Goal: Information Seeking & Learning: Learn about a topic

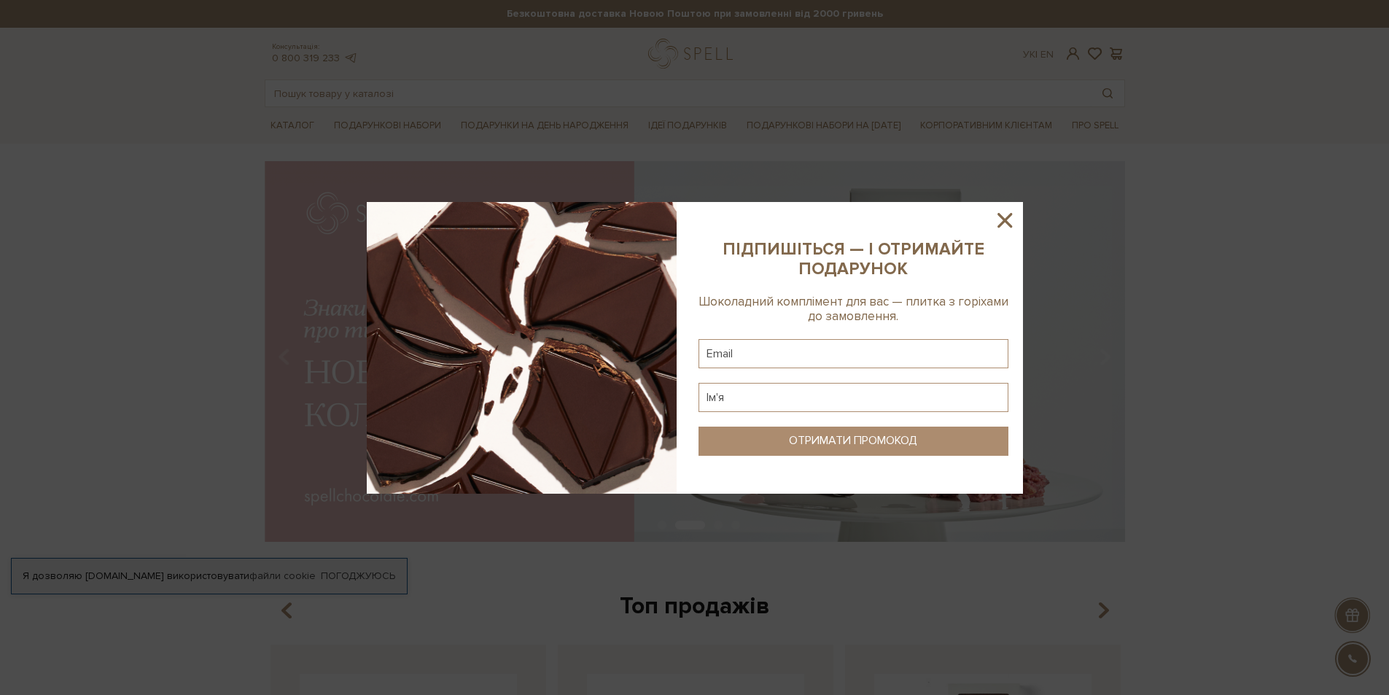
click at [1002, 217] on icon at bounding box center [1004, 220] width 15 height 15
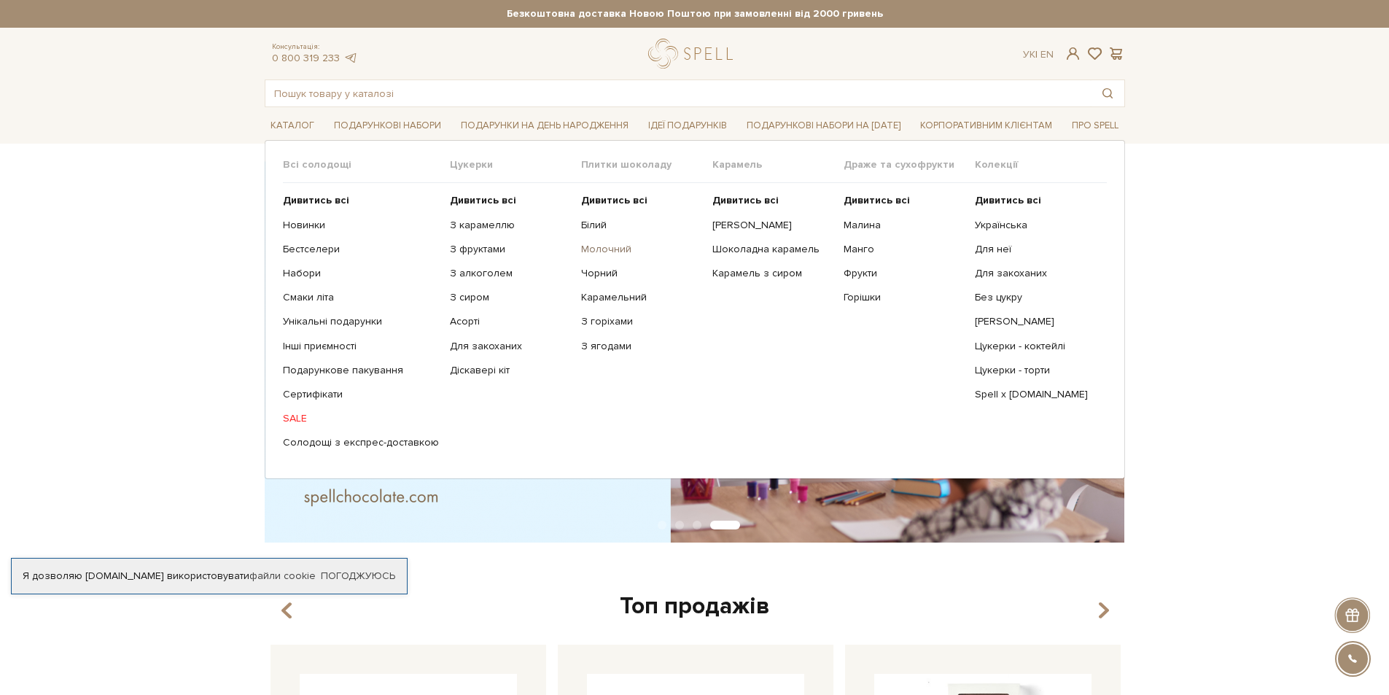
click at [607, 249] on link "Молочний" at bounding box center [641, 249] width 120 height 13
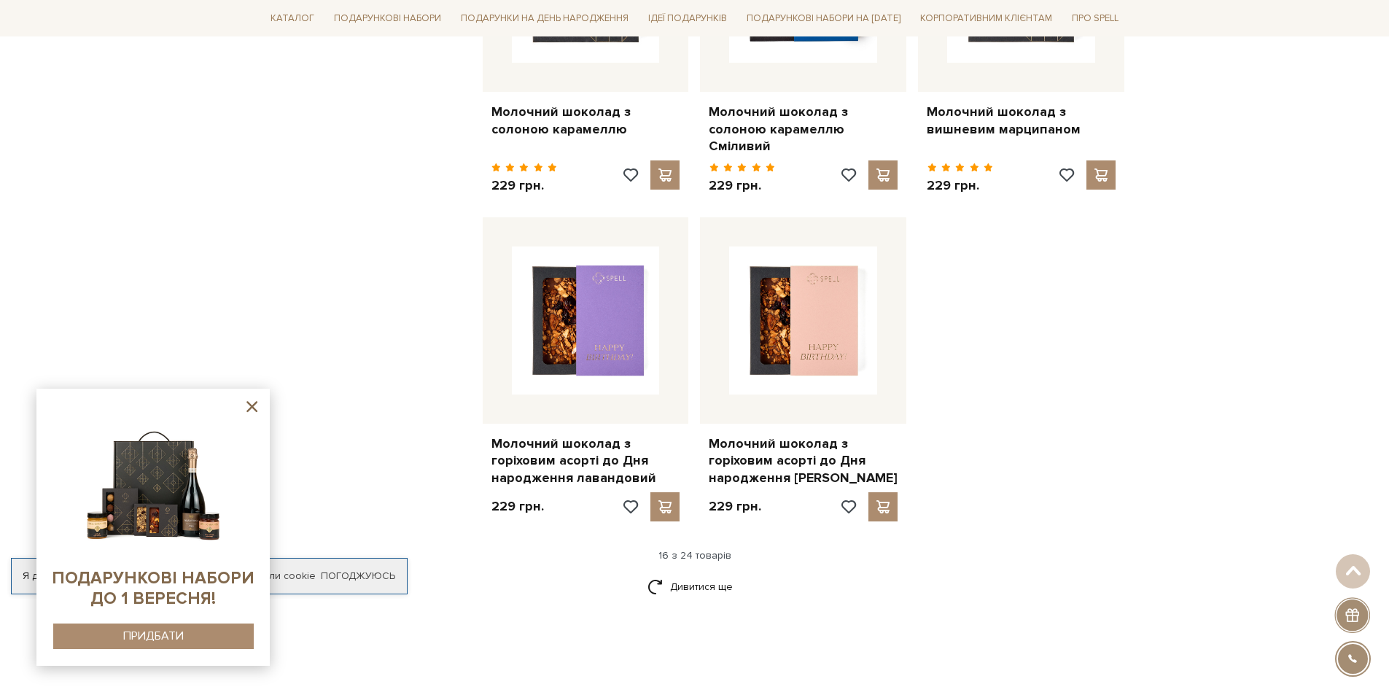
scroll to position [1677, 0]
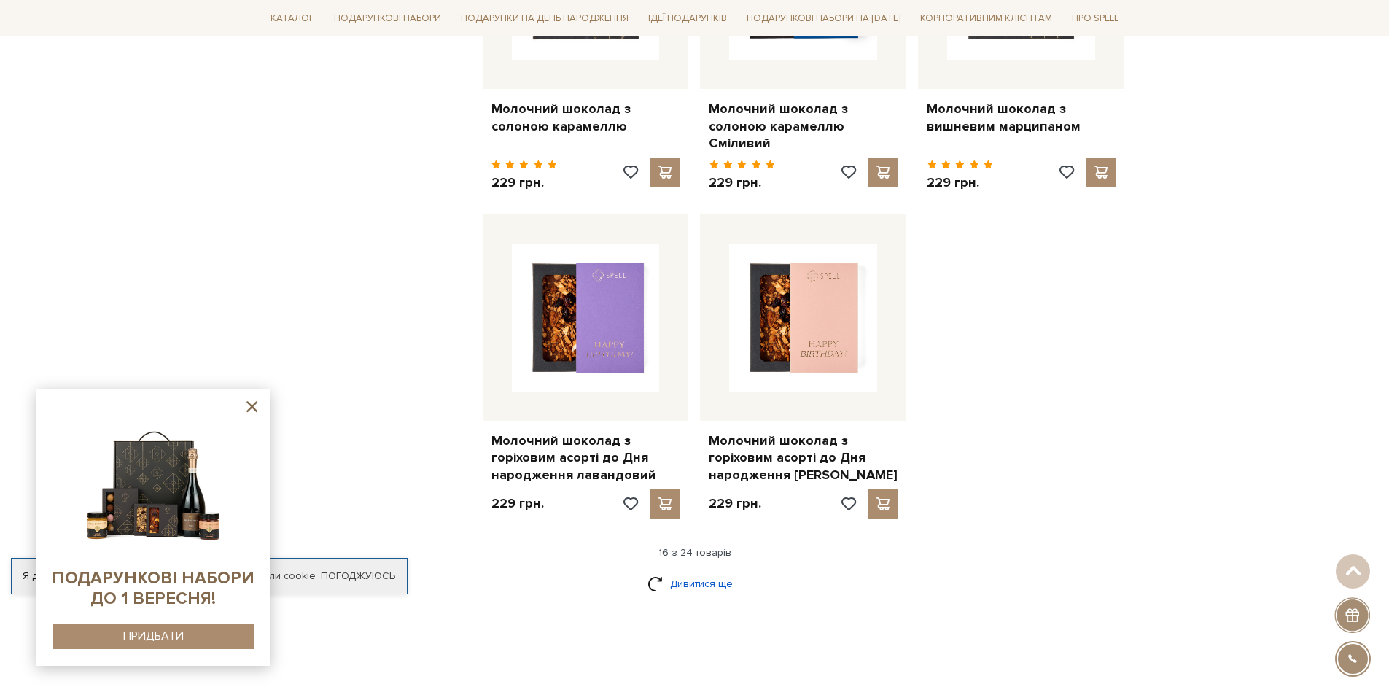
click at [696, 577] on link "Дивитися ще" at bounding box center [694, 584] width 95 height 26
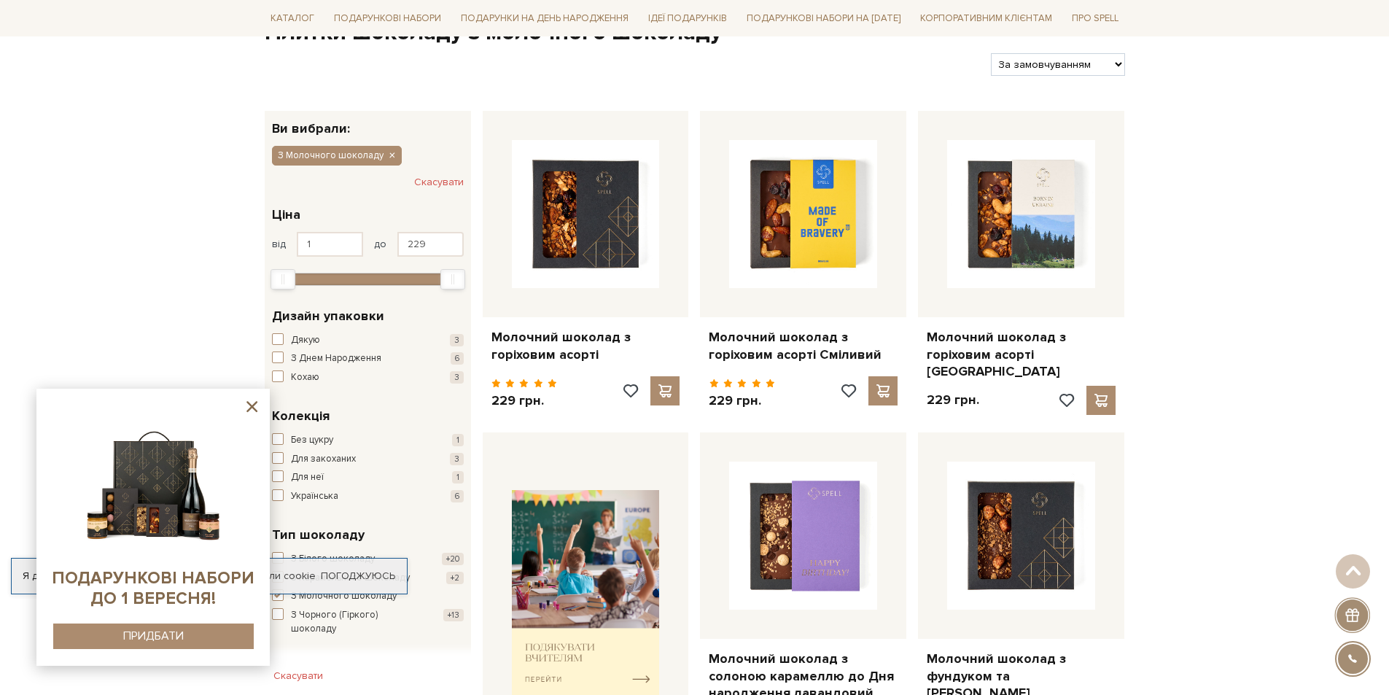
scroll to position [146, 0]
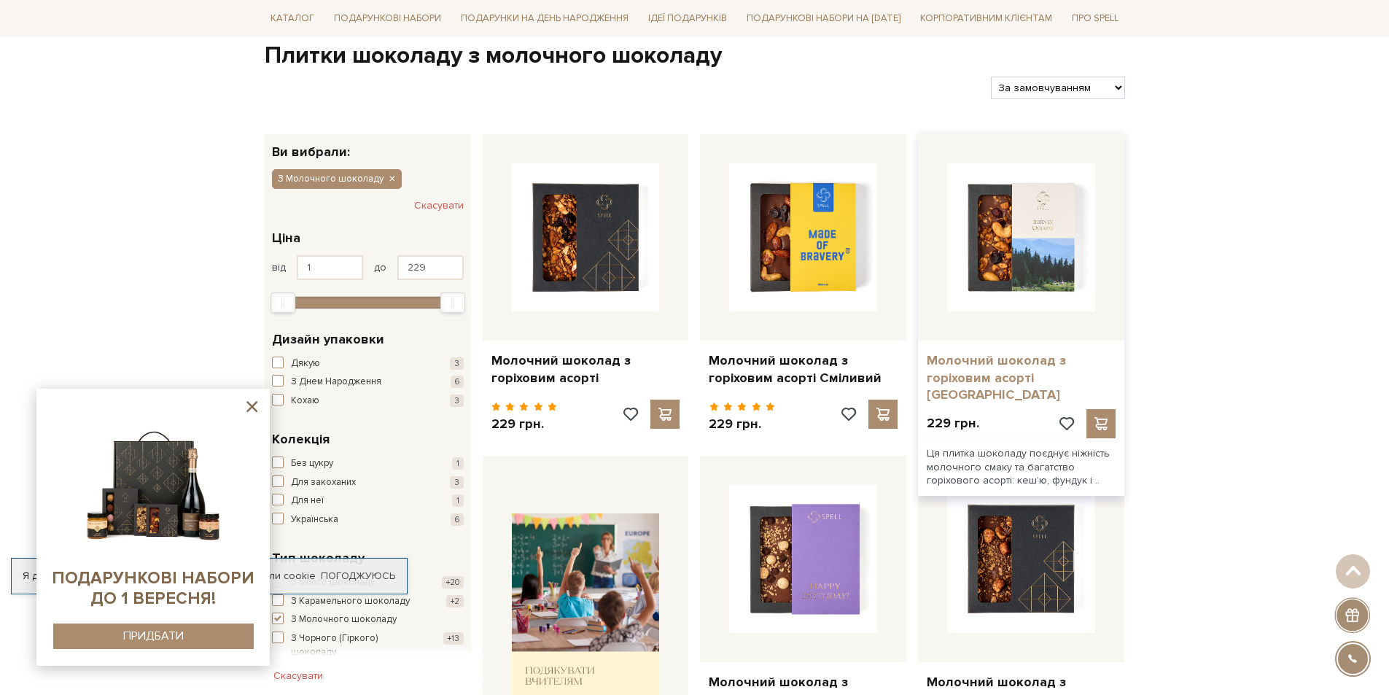
click at [989, 364] on link "Молочний шоколад з горіховим асорті [GEOGRAPHIC_DATA]" at bounding box center [1021, 377] width 189 height 51
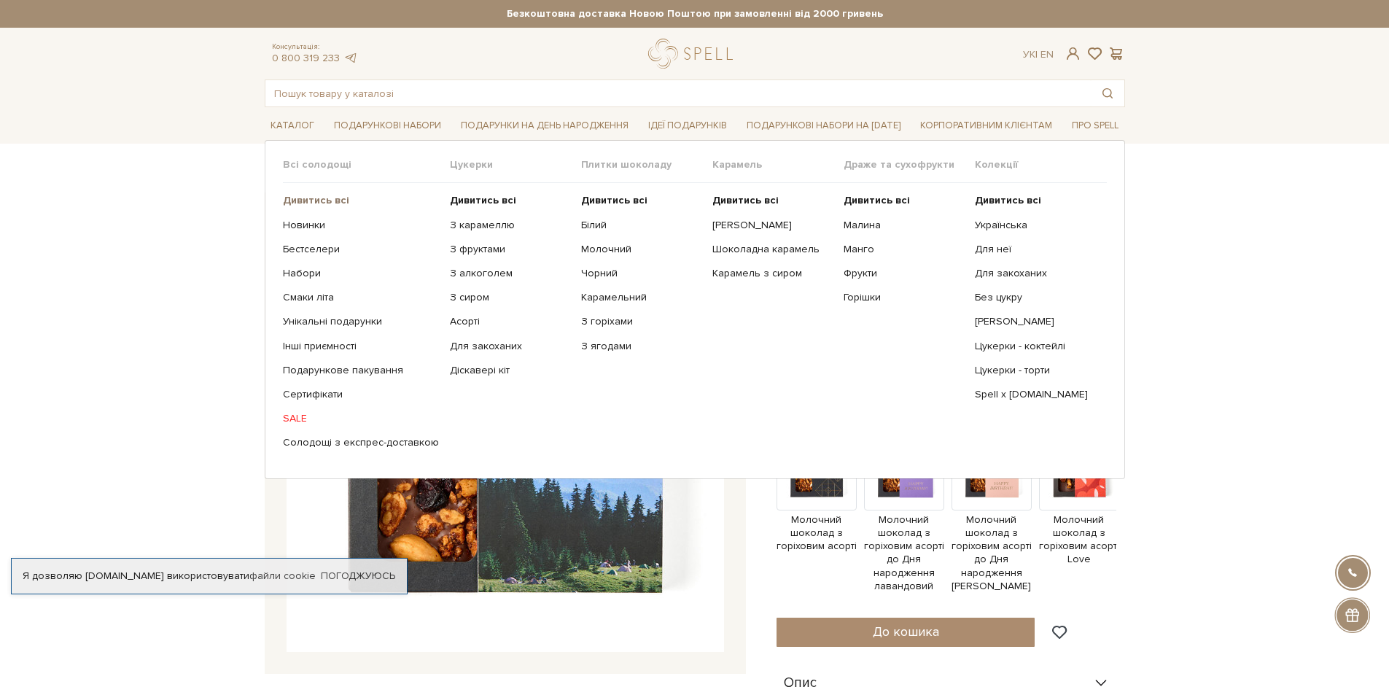
click at [308, 200] on b "Дивитись всі" at bounding box center [316, 200] width 66 height 12
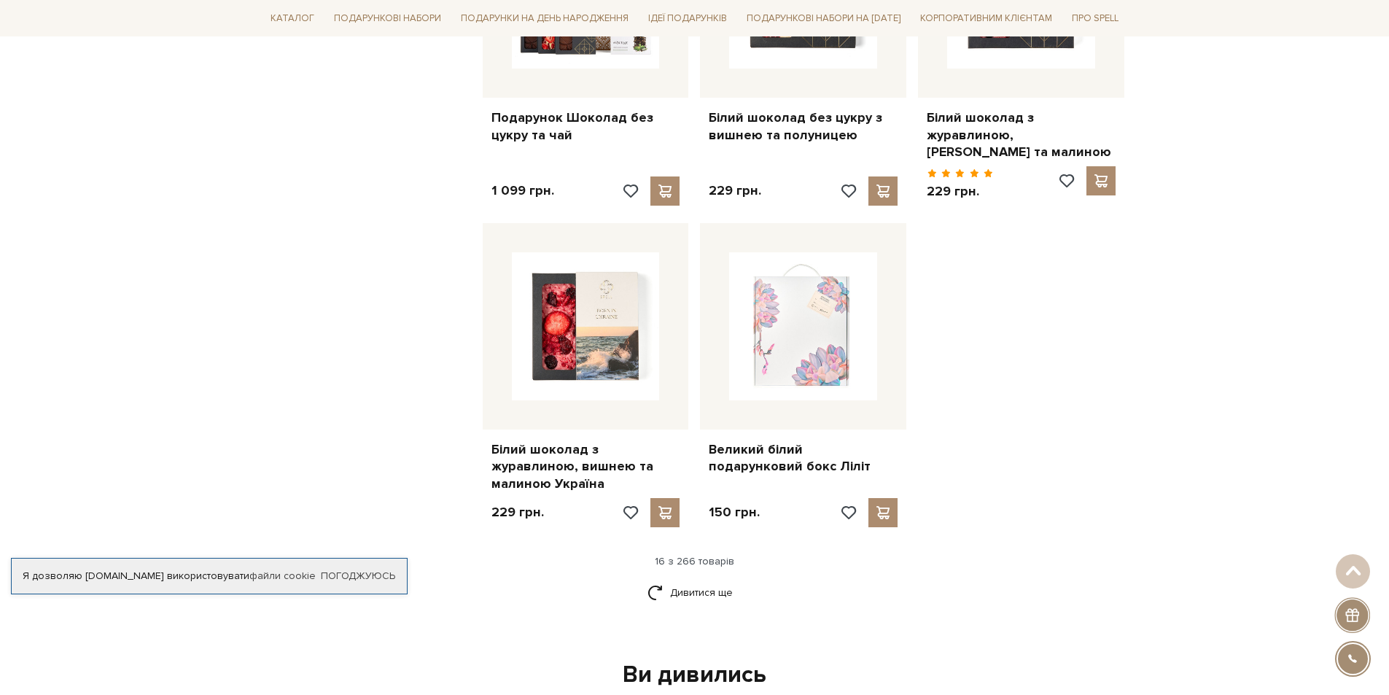
scroll to position [1750, 0]
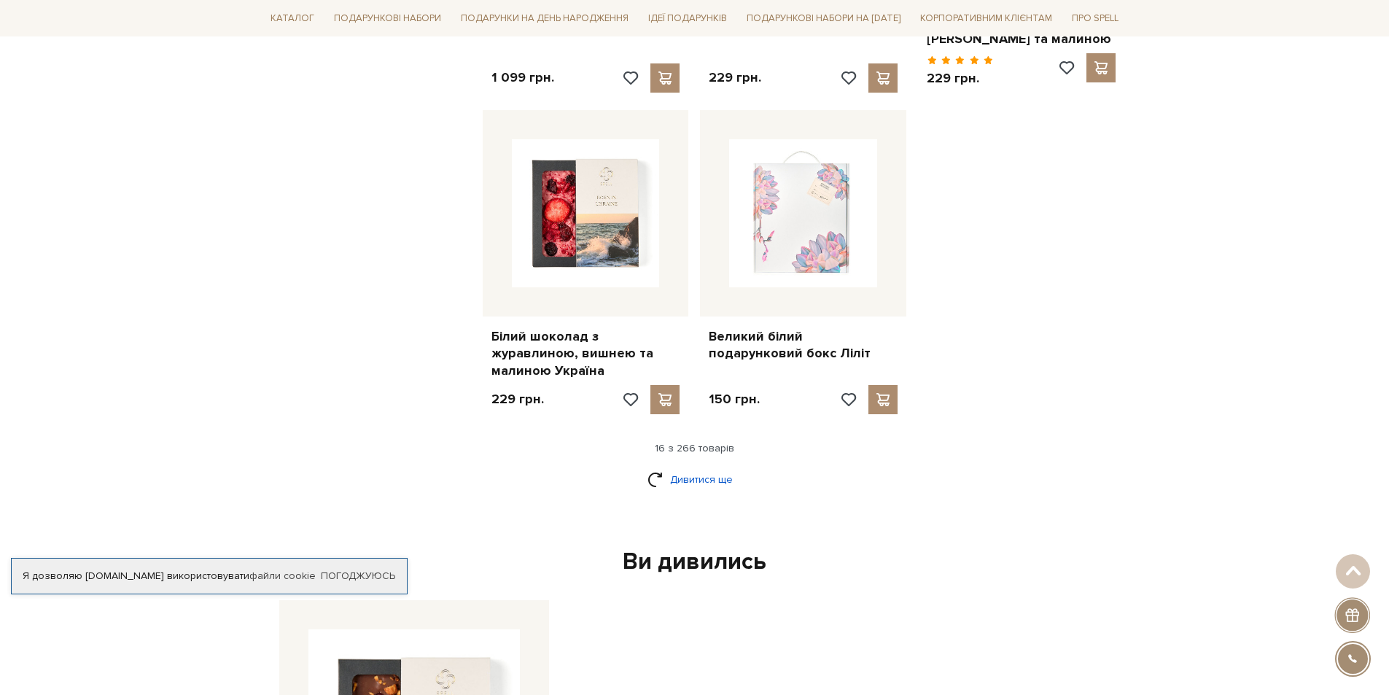
click at [706, 470] on link "Дивитися ще" at bounding box center [694, 480] width 95 height 26
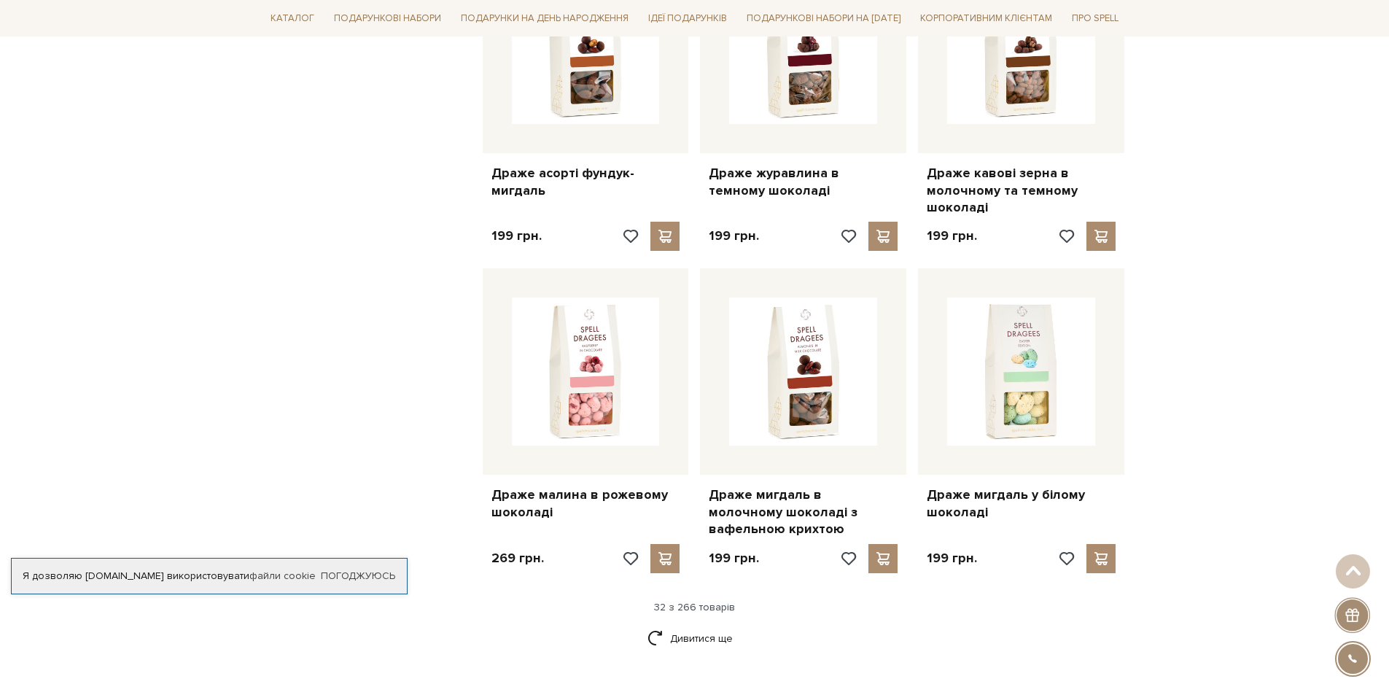
scroll to position [3208, 0]
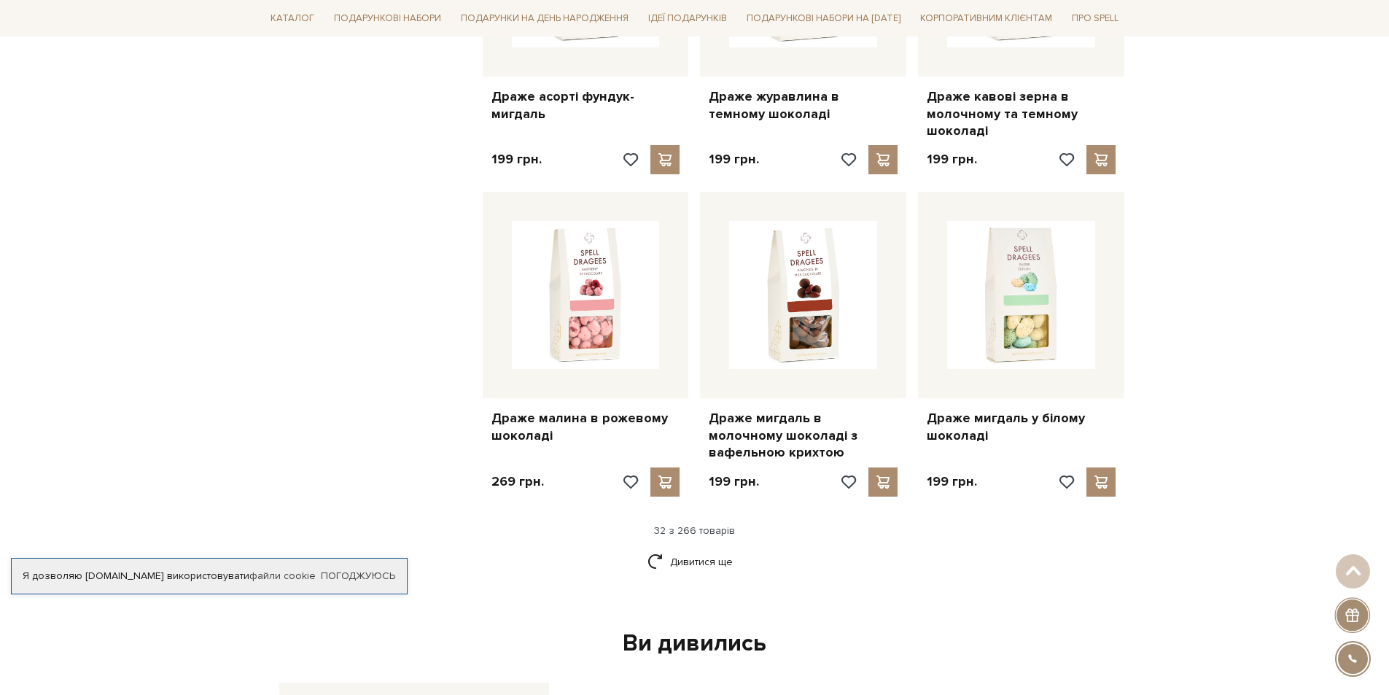
click at [698, 558] on div "Дивитися ще" at bounding box center [695, 570] width 872 height 43
click at [698, 549] on link "Дивитися ще" at bounding box center [694, 562] width 95 height 26
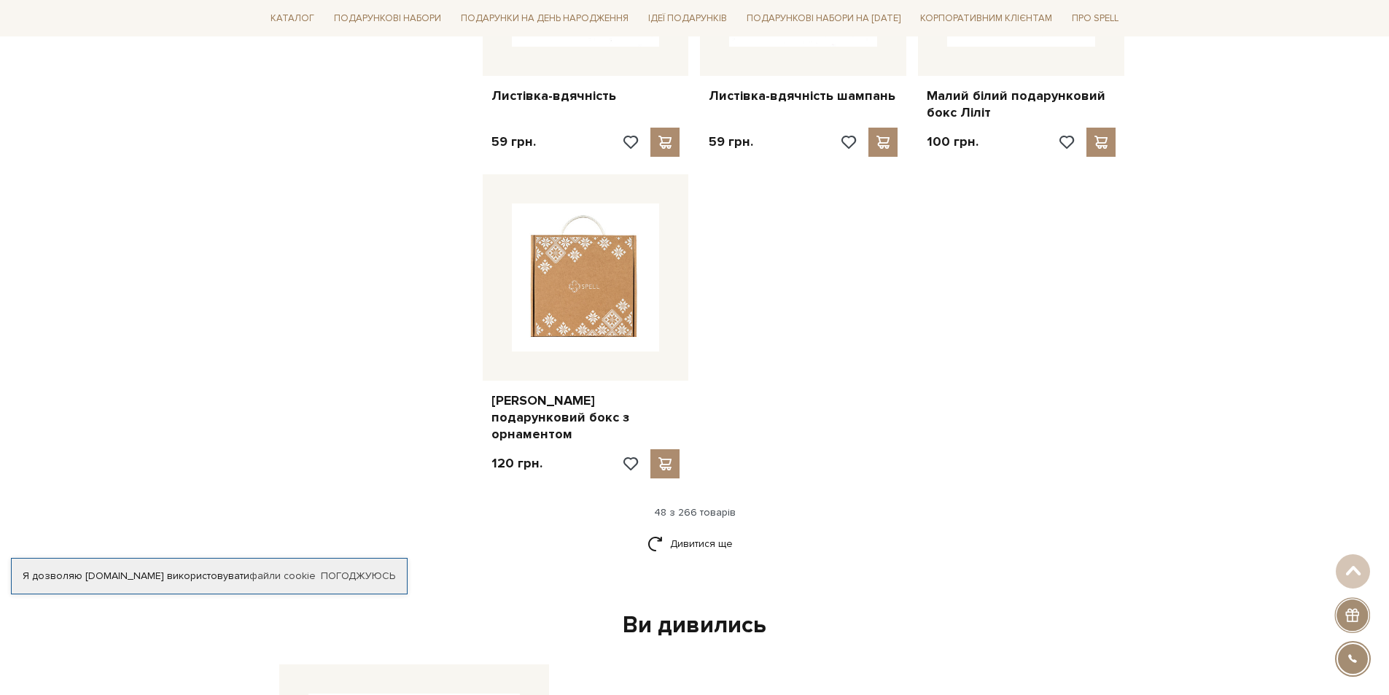
scroll to position [5103, 0]
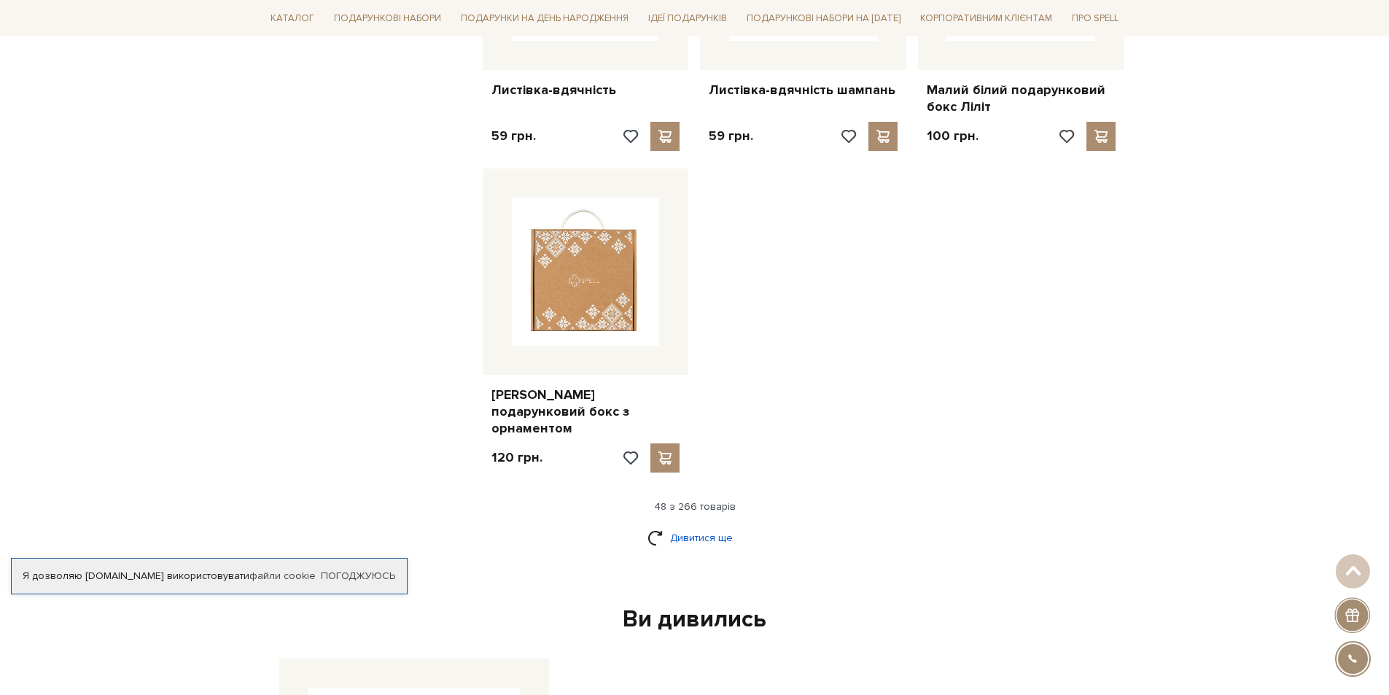
click at [673, 525] on link "Дивитися ще" at bounding box center [694, 538] width 95 height 26
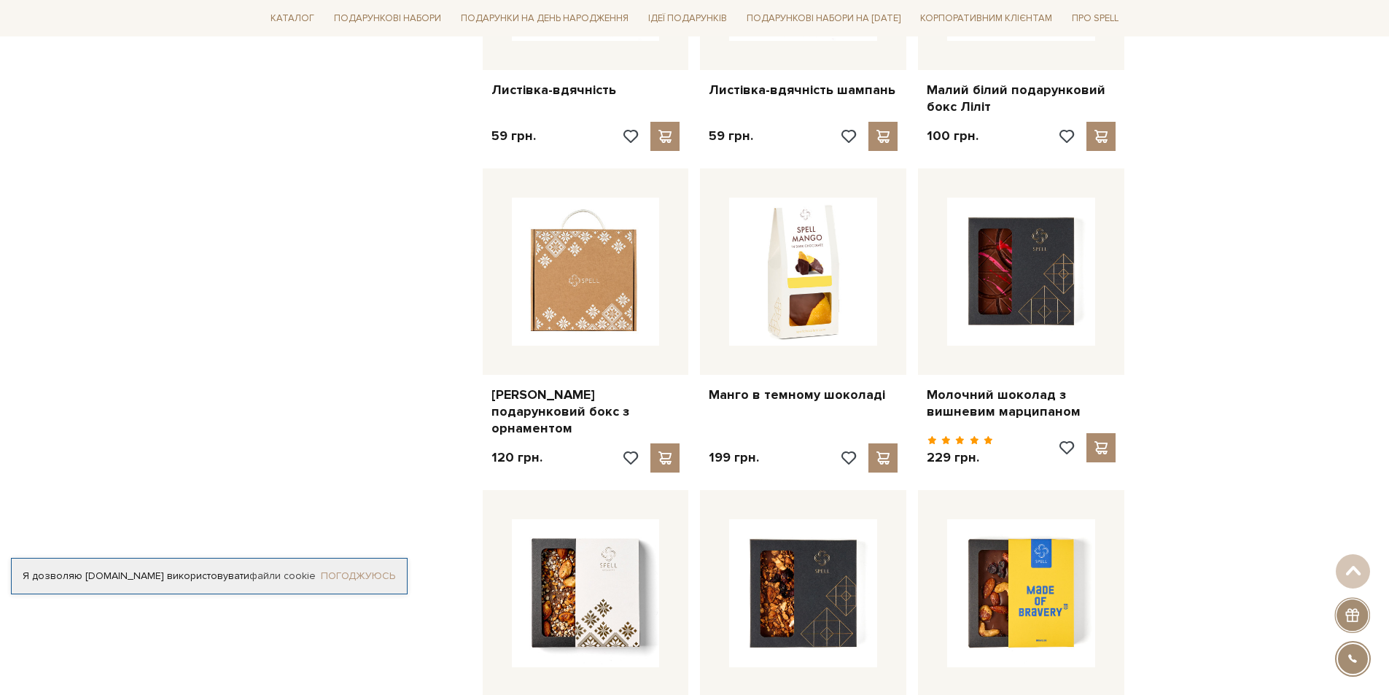
click at [351, 575] on link "Погоджуюсь" at bounding box center [358, 575] width 74 height 13
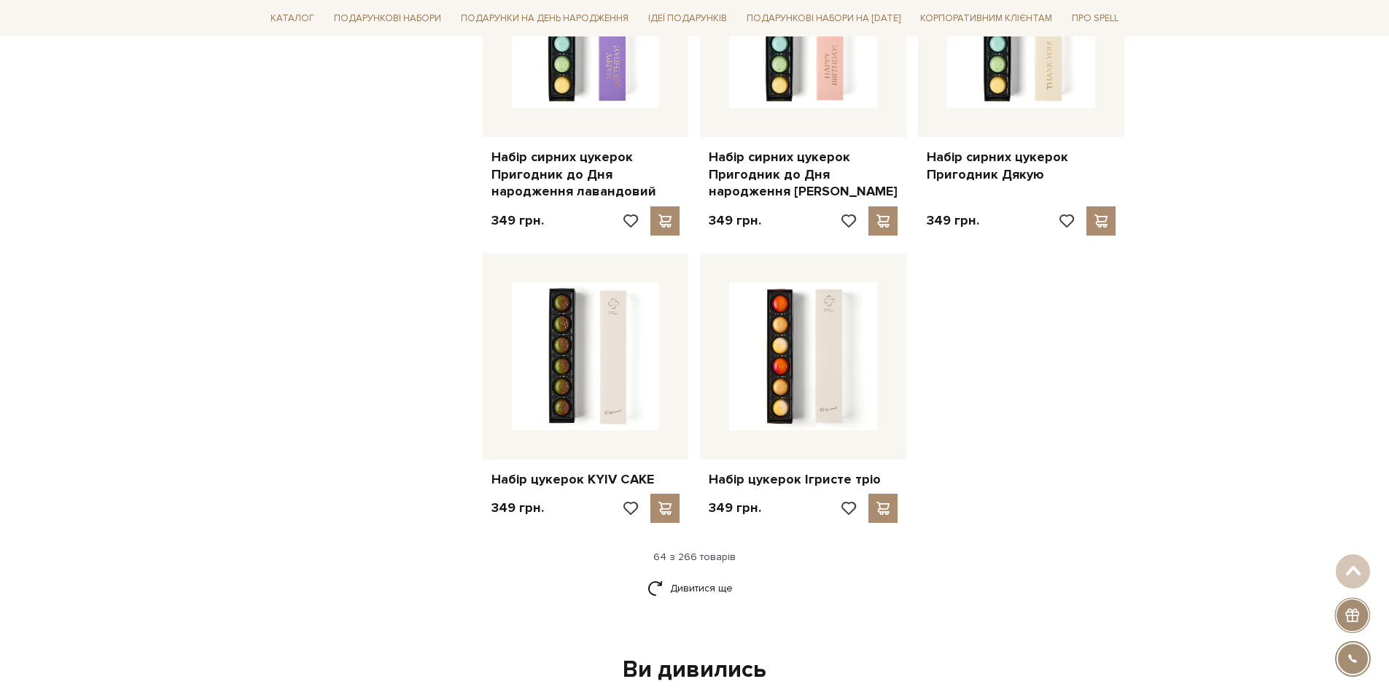
scroll to position [6634, 0]
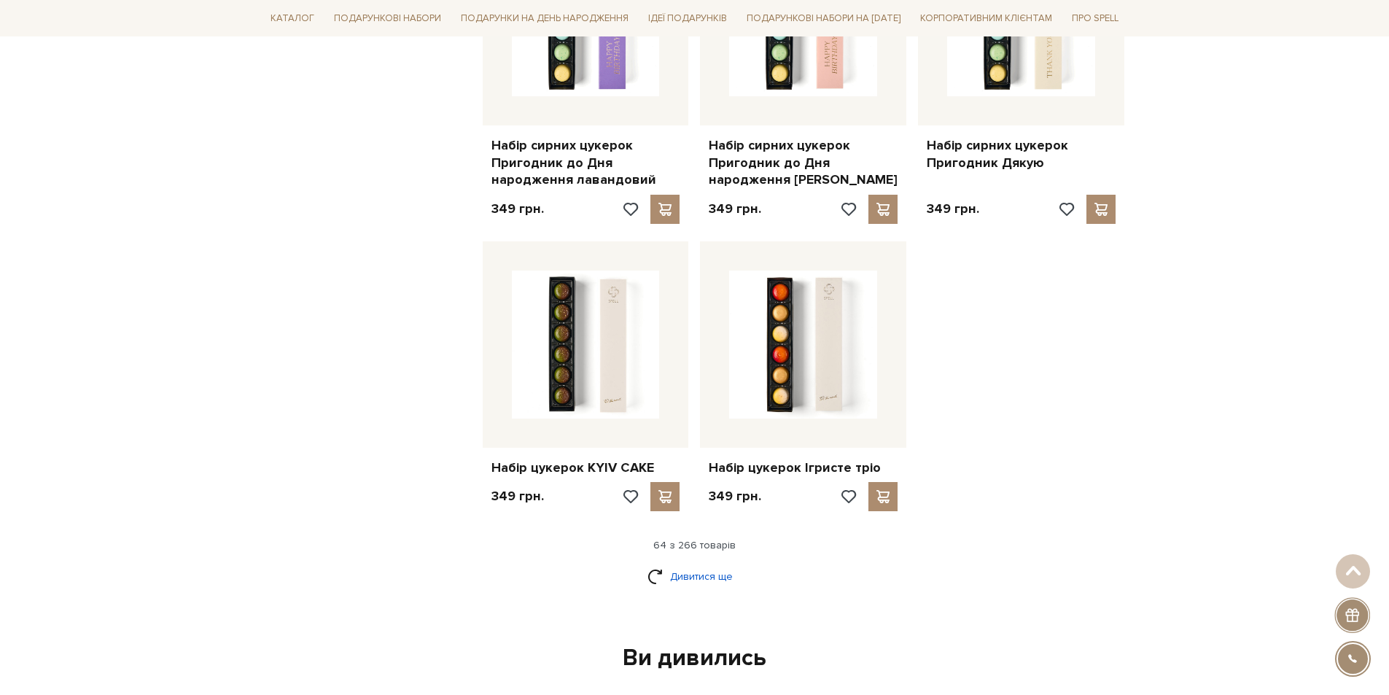
click at [687, 564] on link "Дивитися ще" at bounding box center [694, 577] width 95 height 26
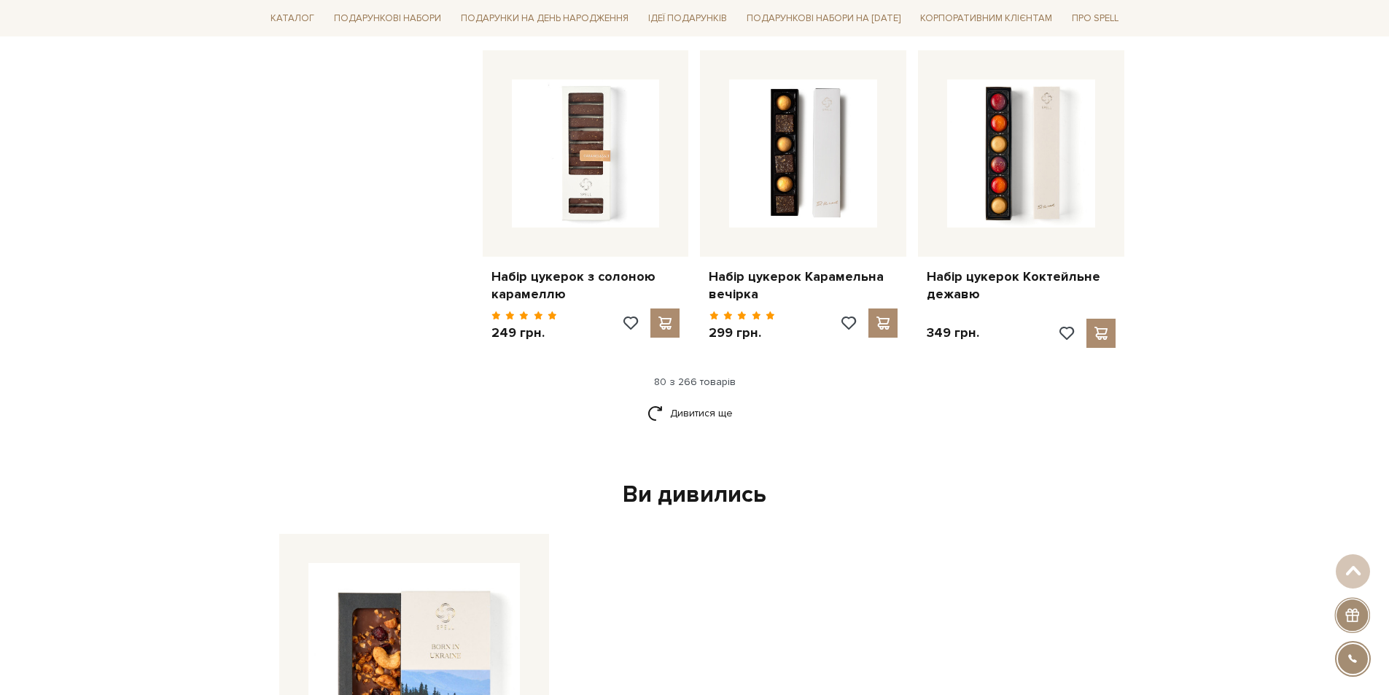
scroll to position [8384, 0]
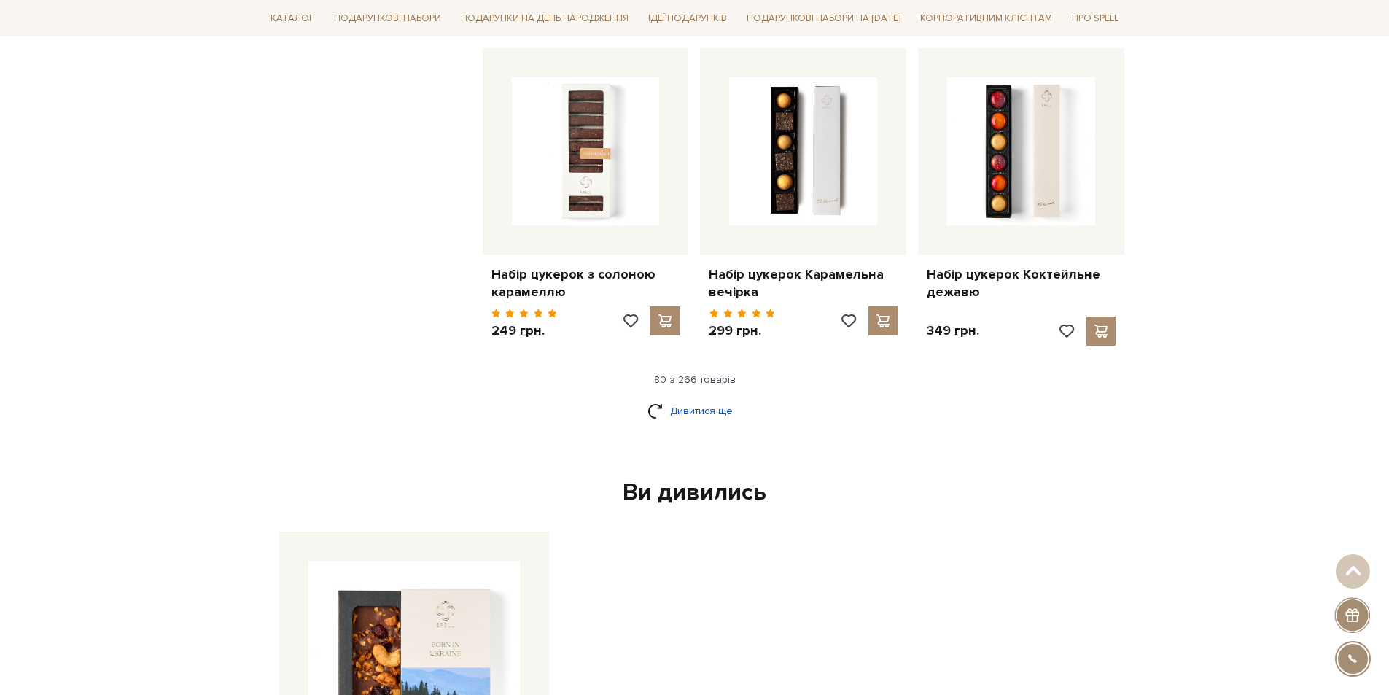
click at [677, 398] on link "Дивитися ще" at bounding box center [694, 411] width 95 height 26
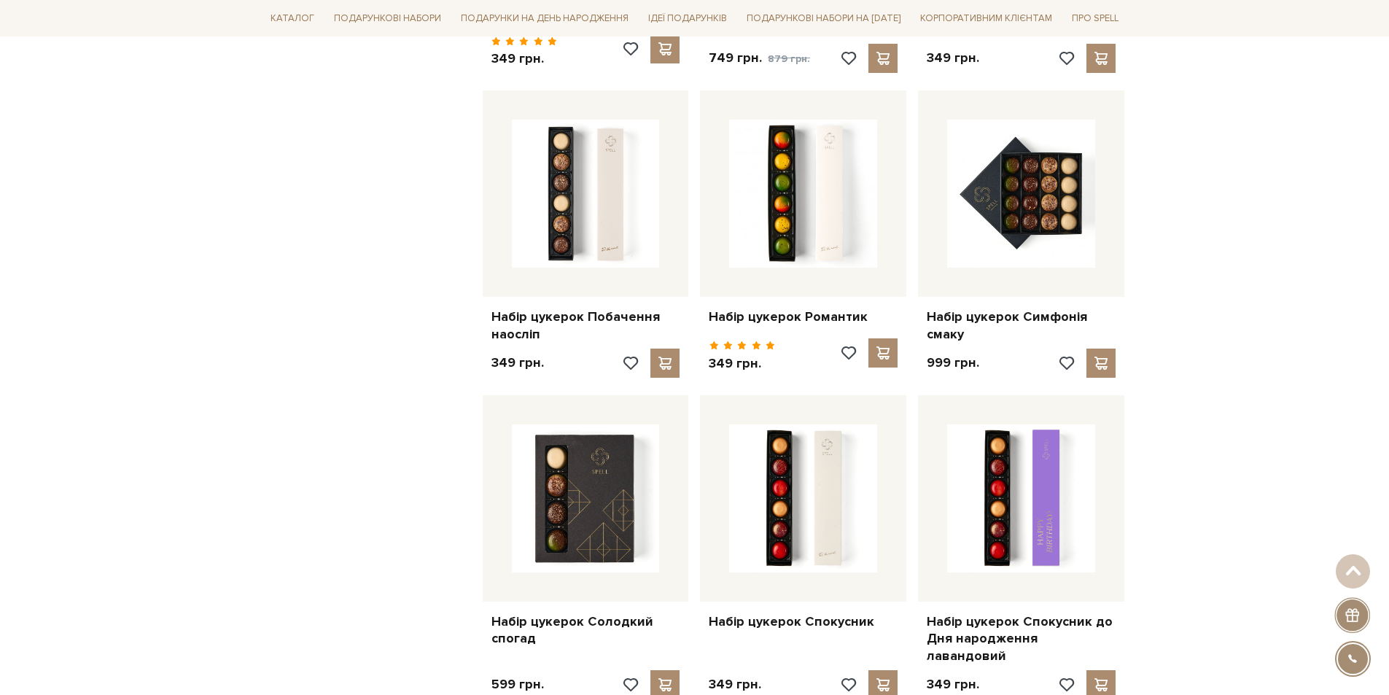
scroll to position [9623, 0]
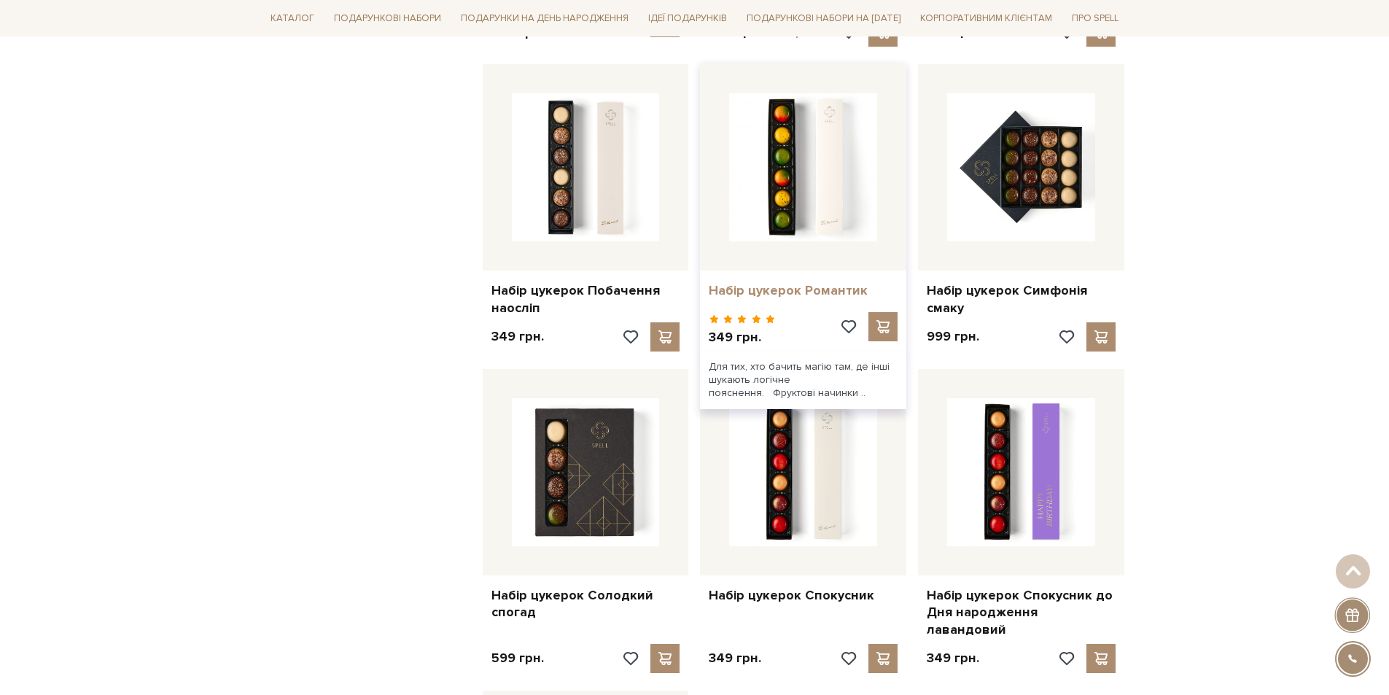
click at [792, 282] on link "Набір цукерок Романтик" at bounding box center [803, 290] width 189 height 17
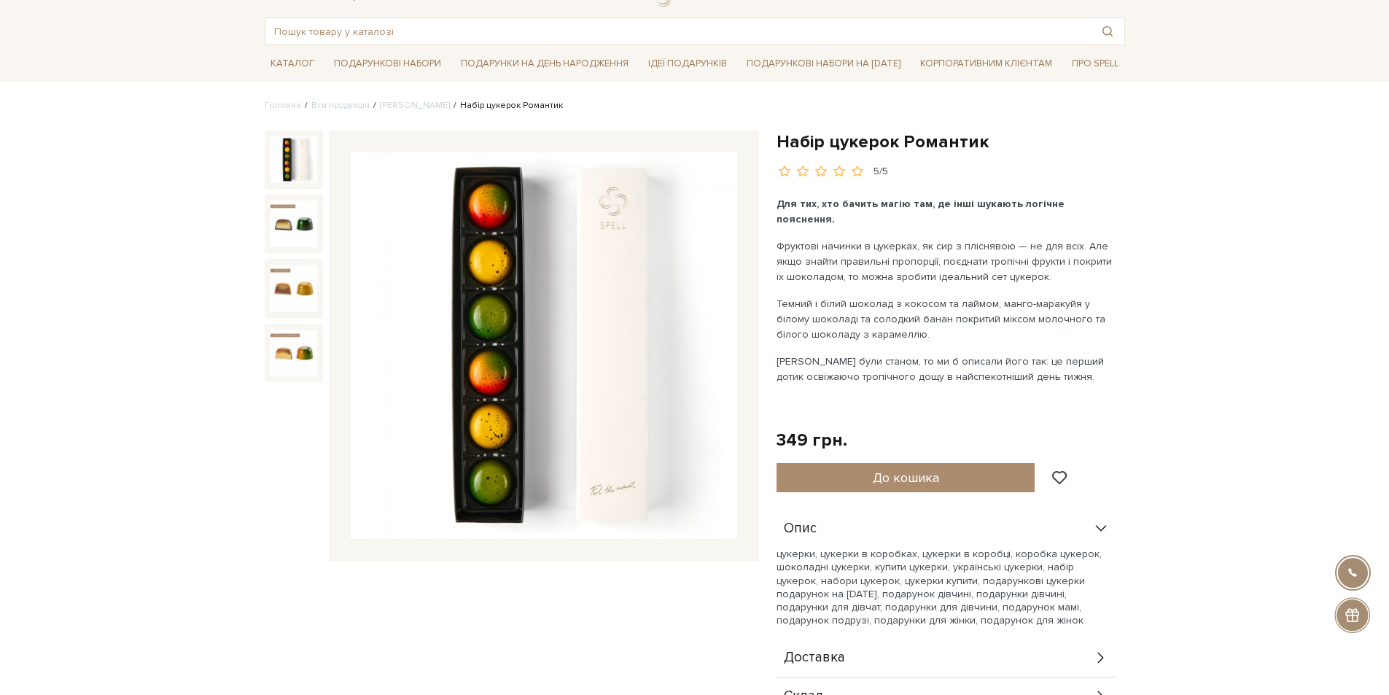
scroll to position [219, 0]
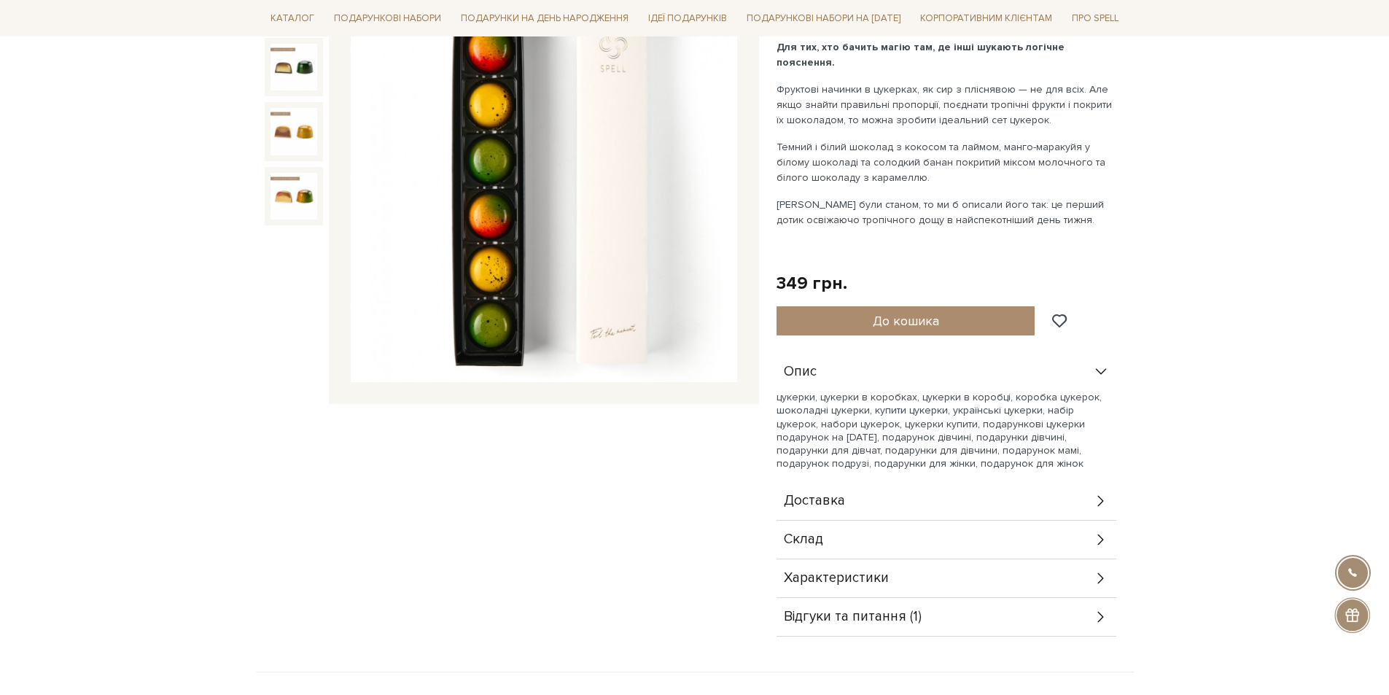
click at [1039, 521] on div "Склад" at bounding box center [946, 540] width 340 height 38
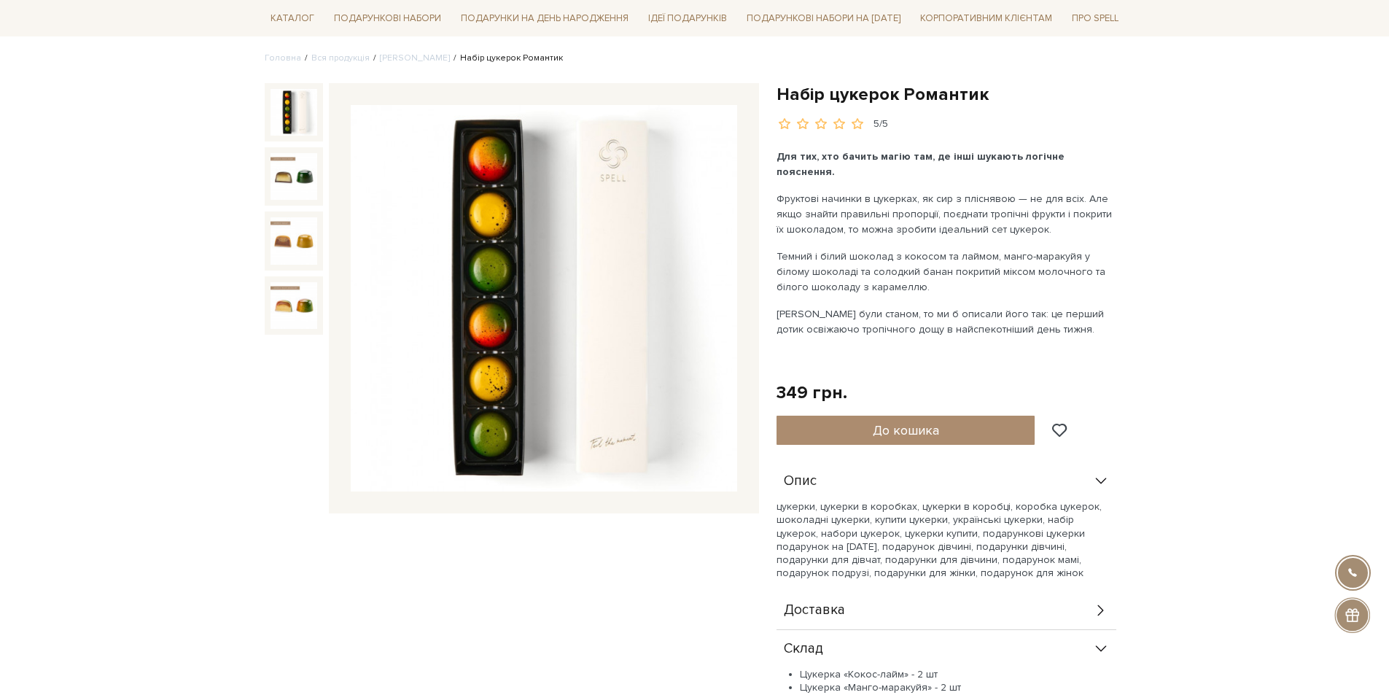
scroll to position [0, 0]
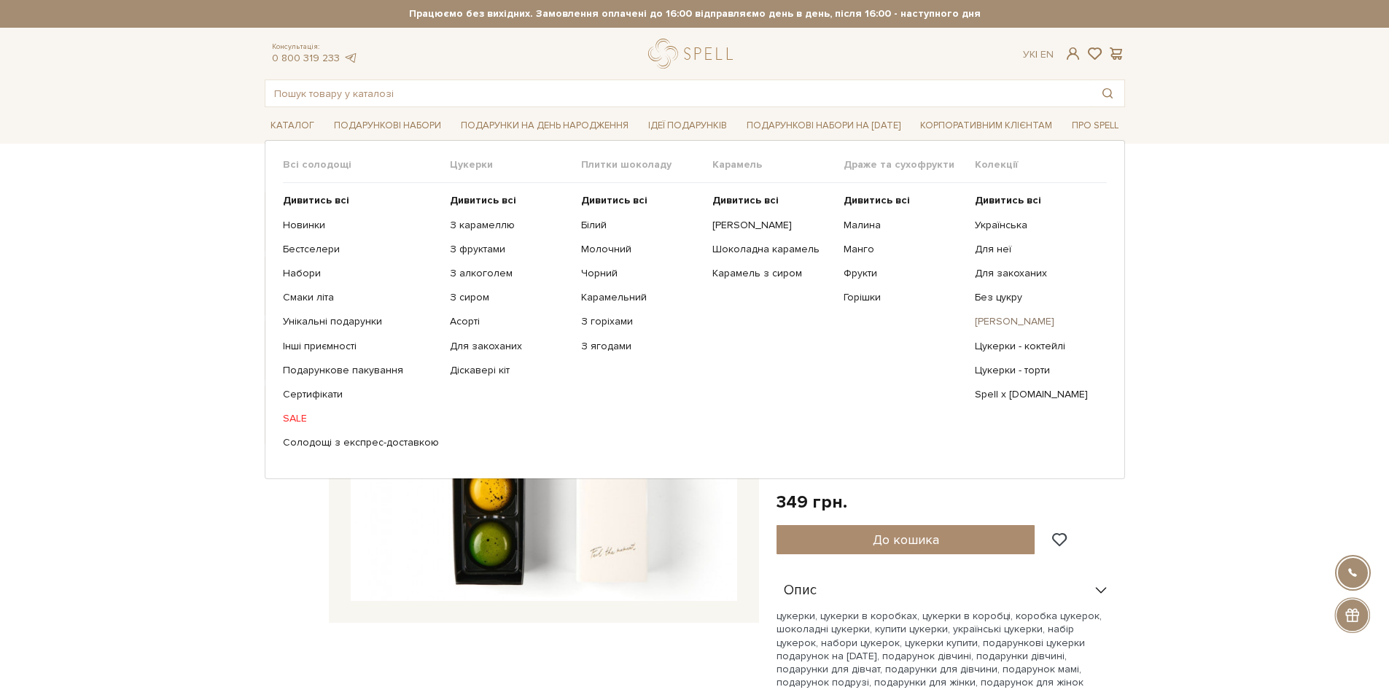
click at [1004, 322] on link "[PERSON_NAME]" at bounding box center [1035, 321] width 120 height 13
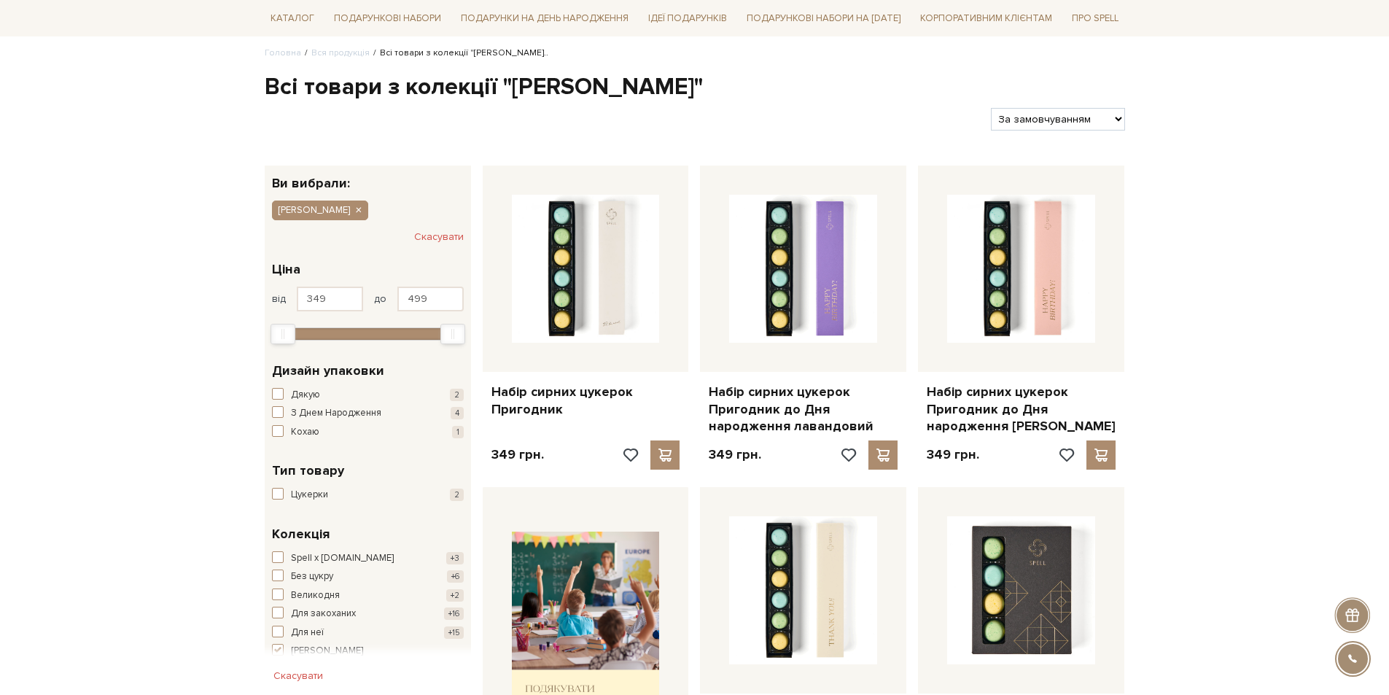
scroll to position [292, 0]
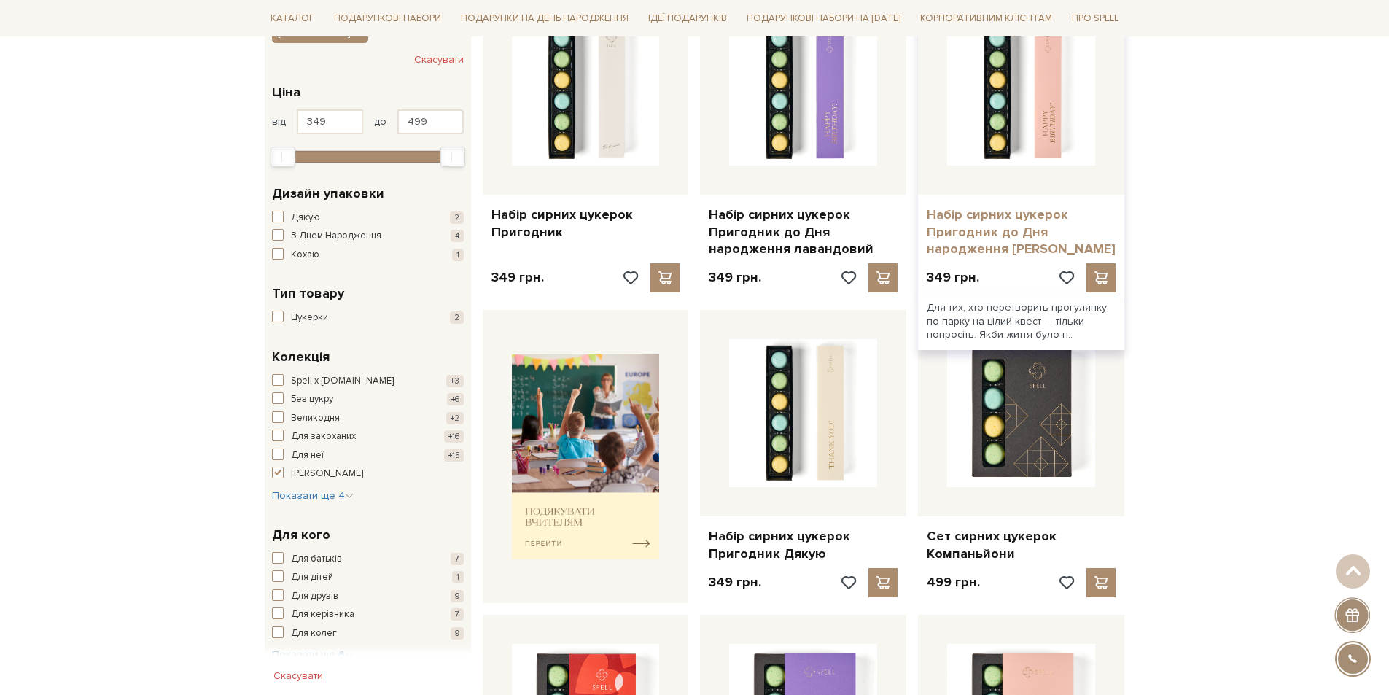
click at [1009, 209] on link "Набір сирних цукерок Пригодник до Дня народження [PERSON_NAME]" at bounding box center [1021, 231] width 189 height 51
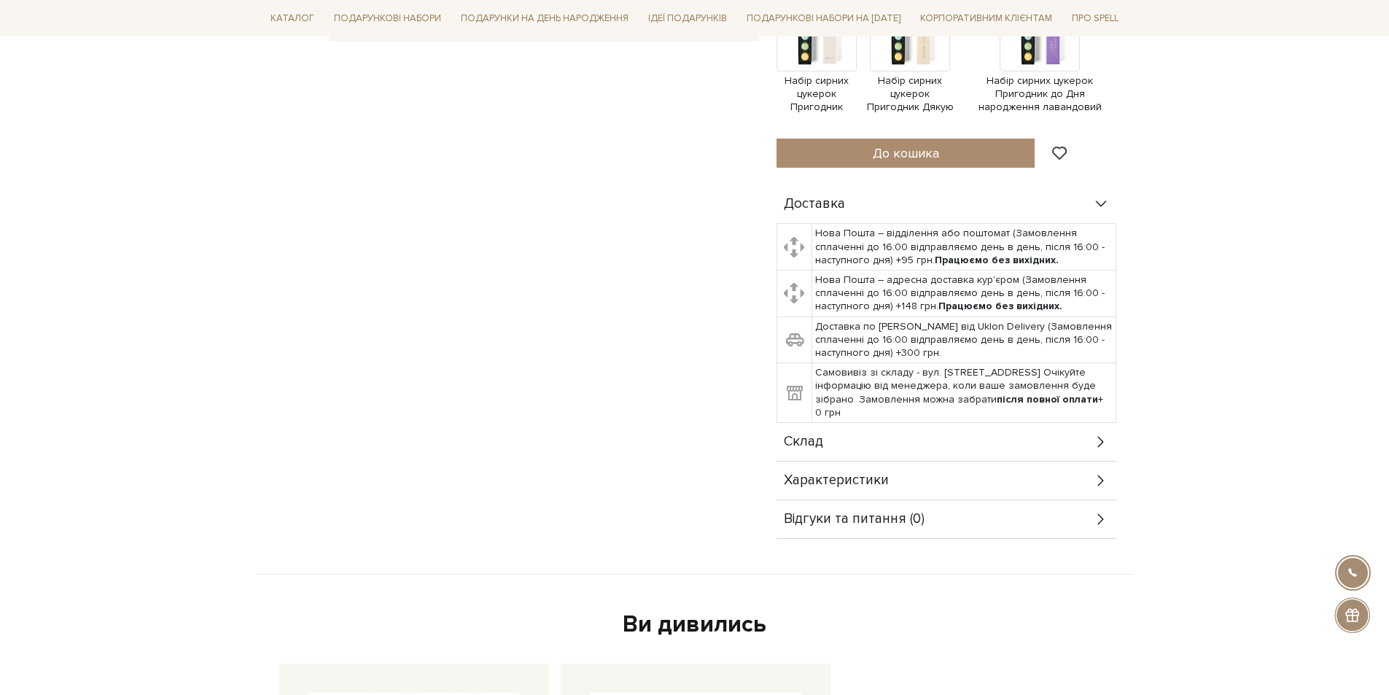
scroll to position [583, 0]
click at [1033, 427] on div "Склад" at bounding box center [946, 440] width 340 height 38
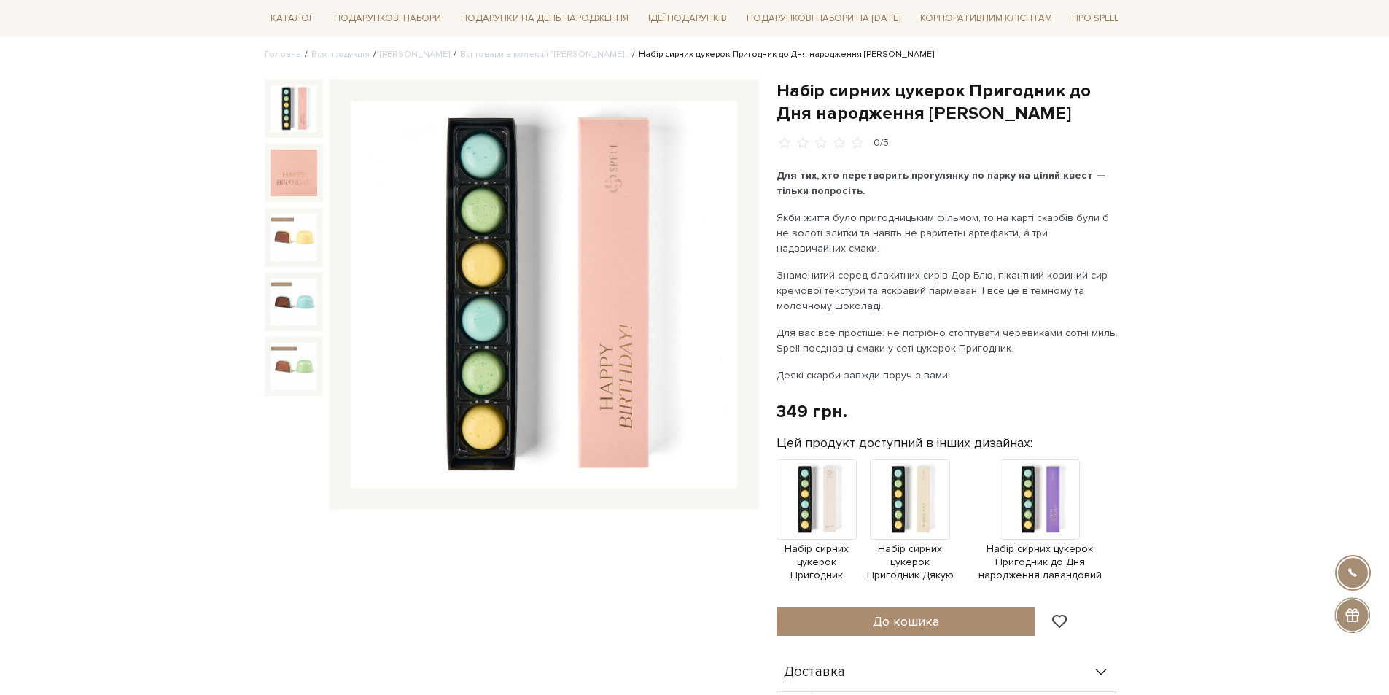
scroll to position [0, 0]
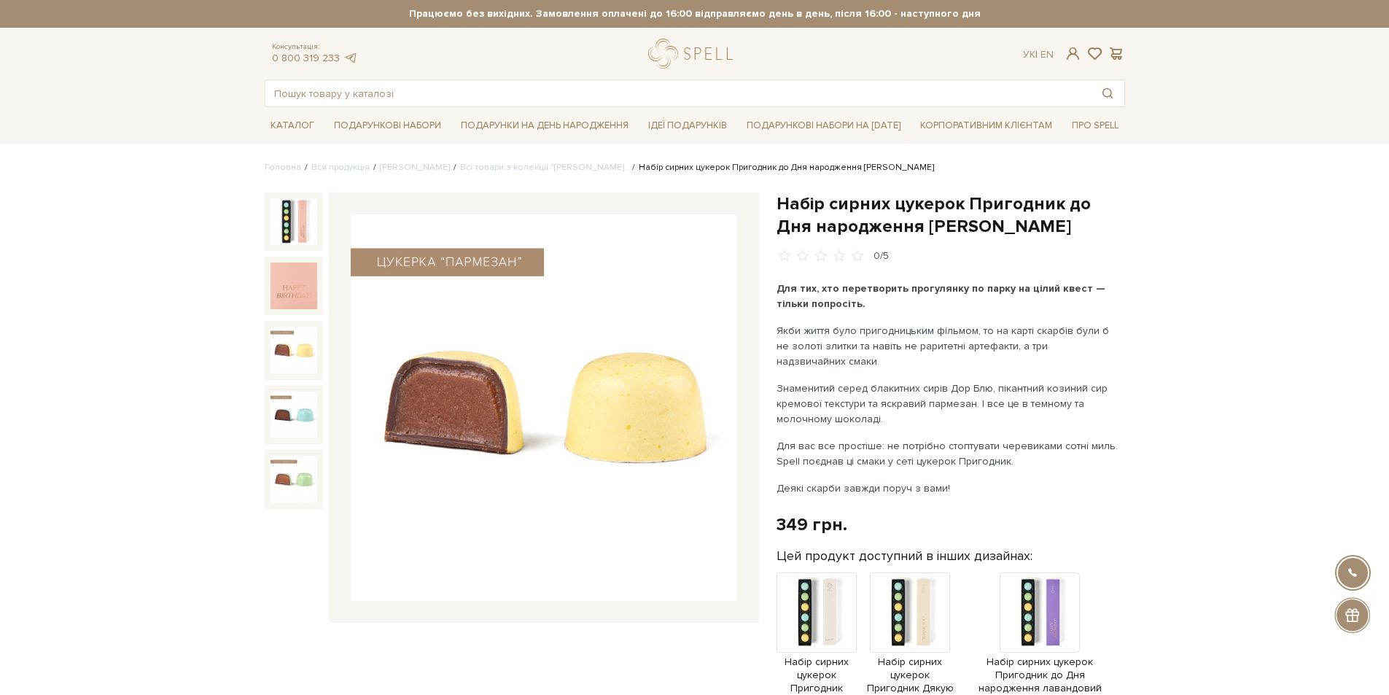
click at [270, 351] on img at bounding box center [293, 350] width 47 height 47
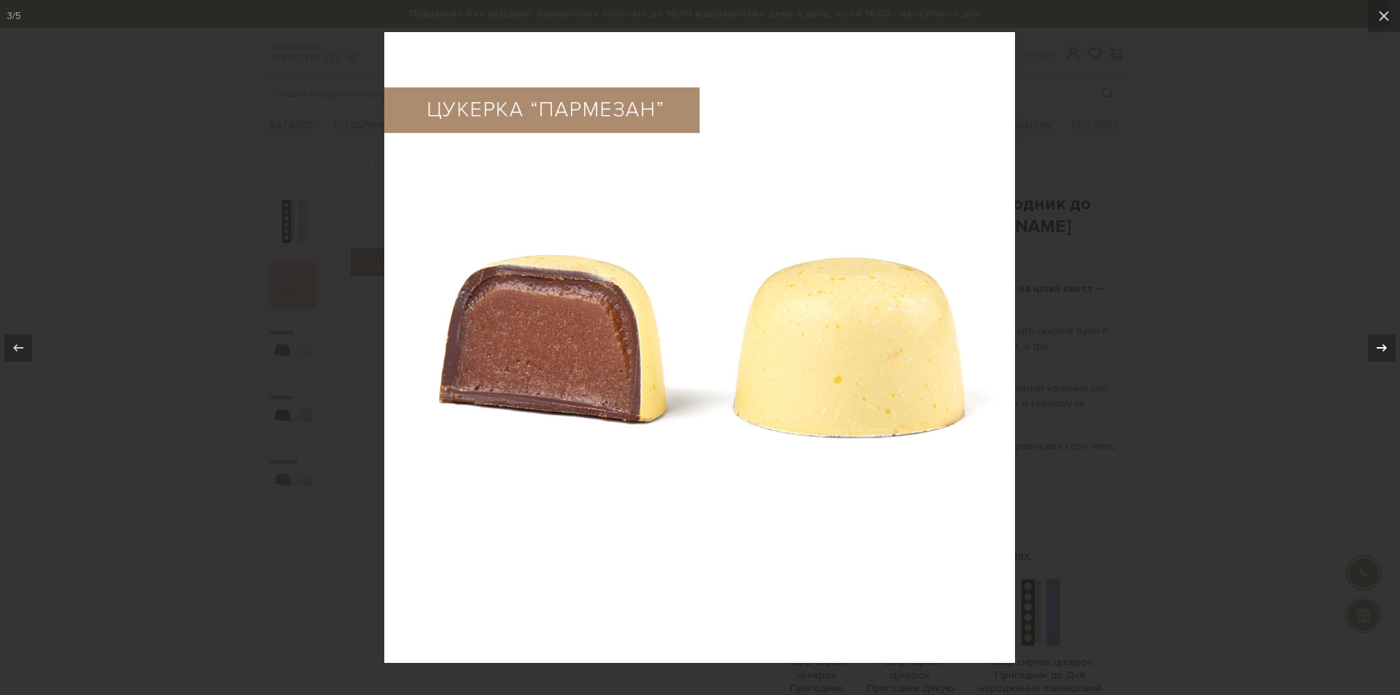
click at [1379, 340] on icon at bounding box center [1381, 347] width 17 height 17
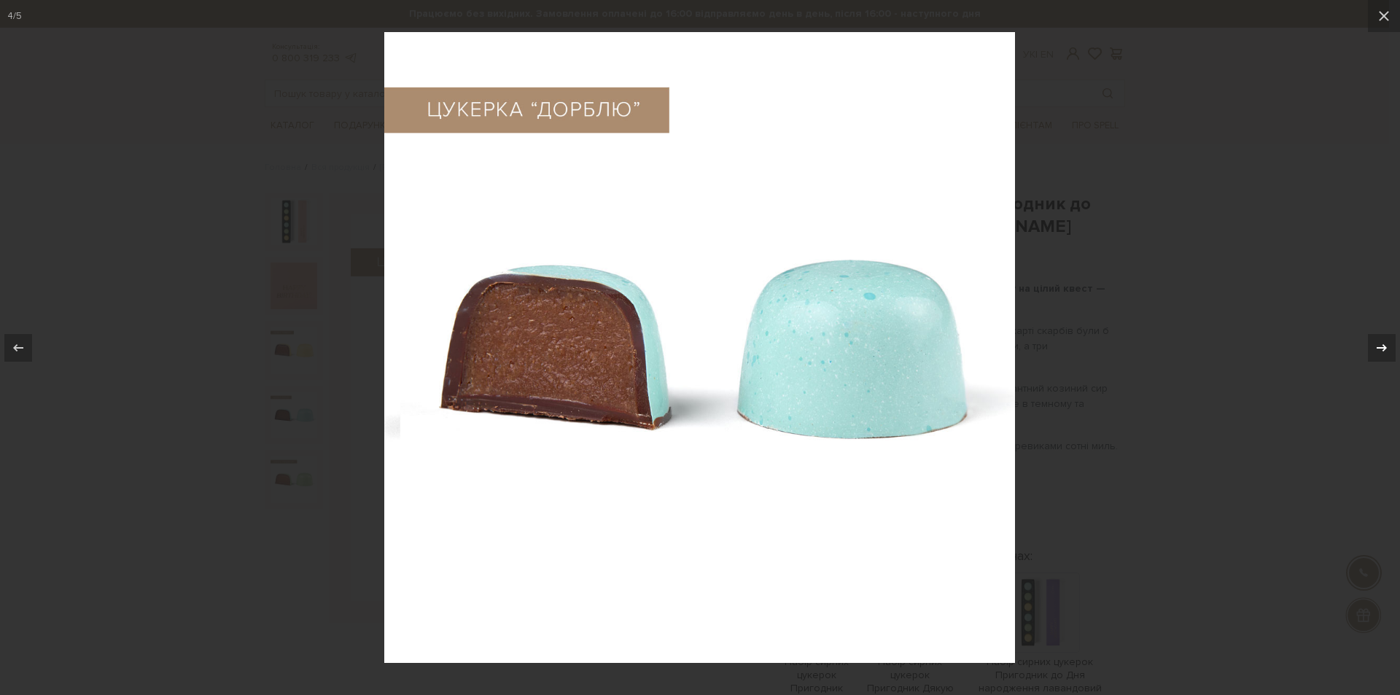
click at [1379, 341] on icon at bounding box center [1381, 347] width 17 height 17
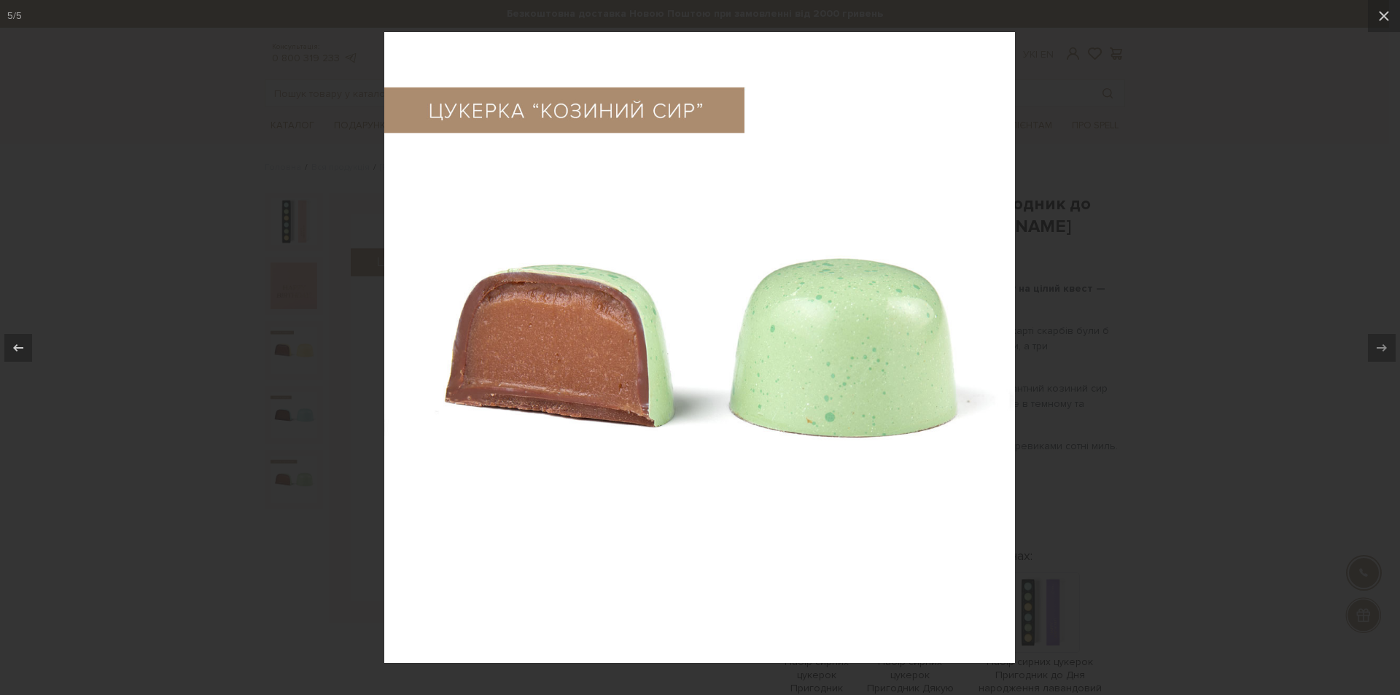
click at [1314, 248] on div at bounding box center [700, 347] width 1400 height 695
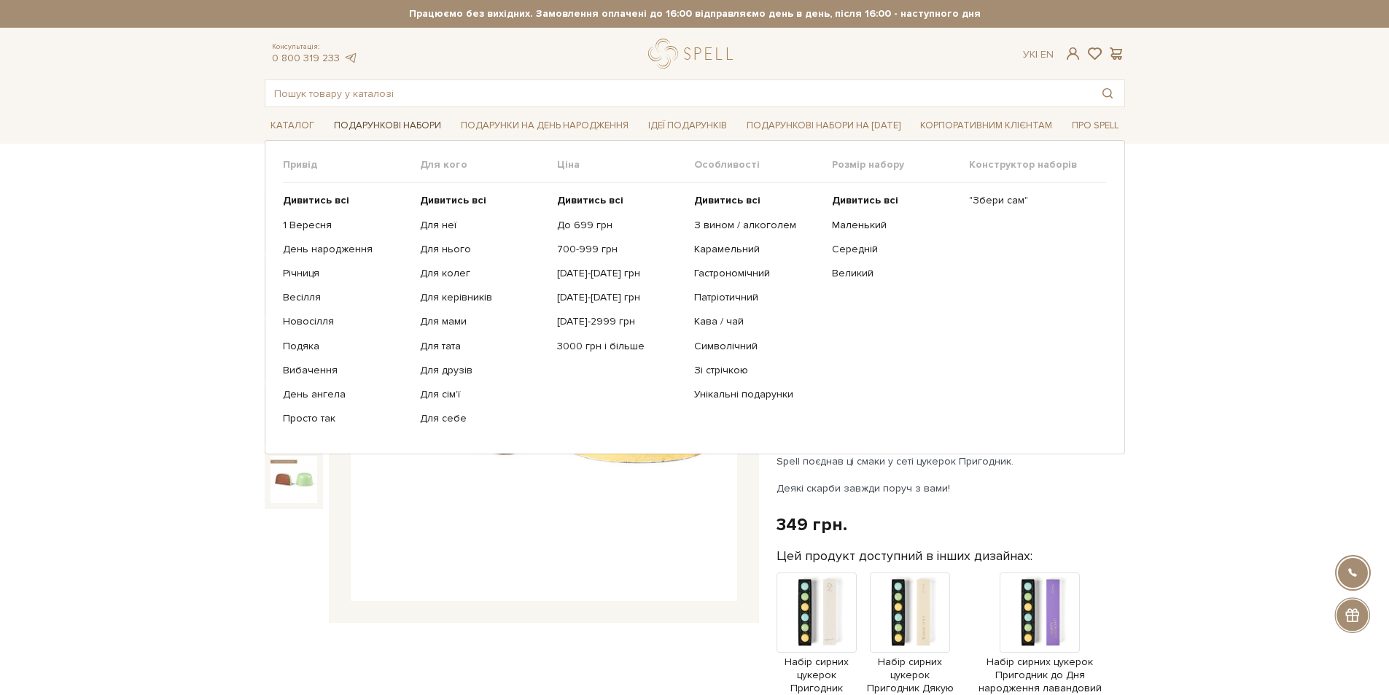
click at [362, 125] on link "Подарункові набори" at bounding box center [387, 125] width 119 height 23
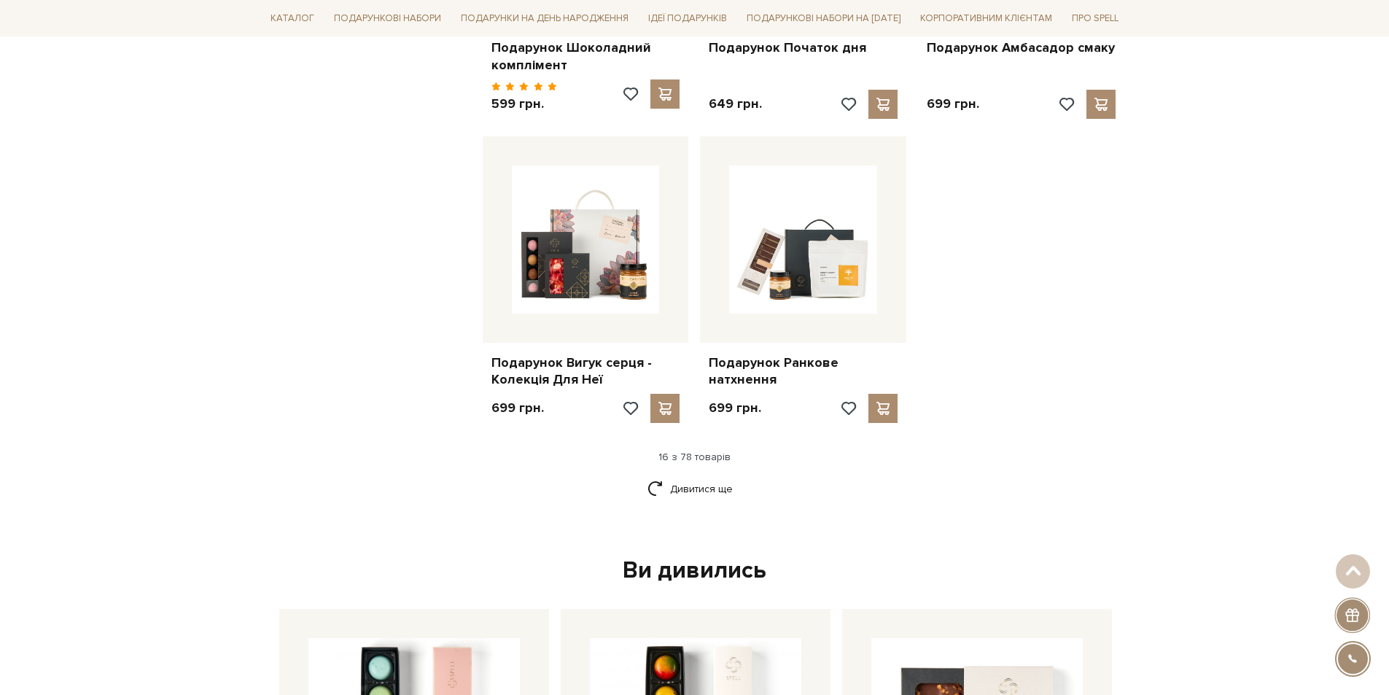
scroll to position [1750, 0]
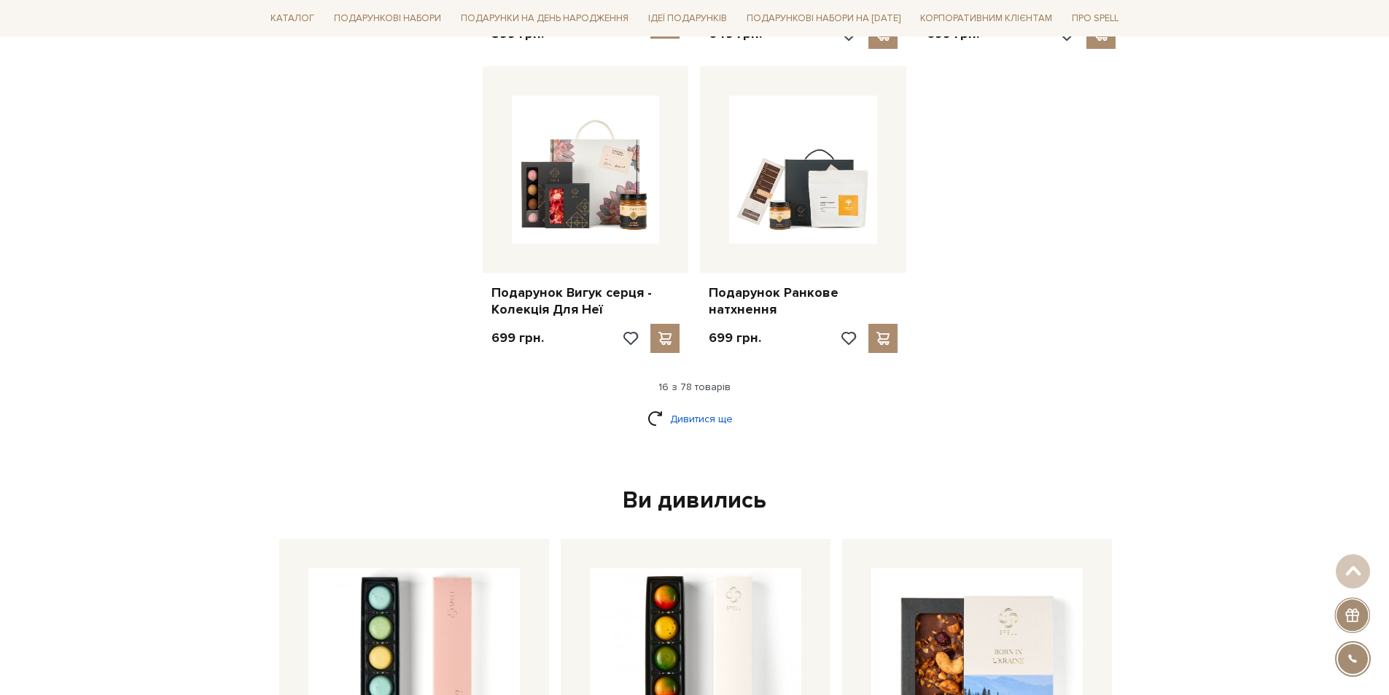
click at [679, 407] on link "Дивитися ще" at bounding box center [694, 419] width 95 height 26
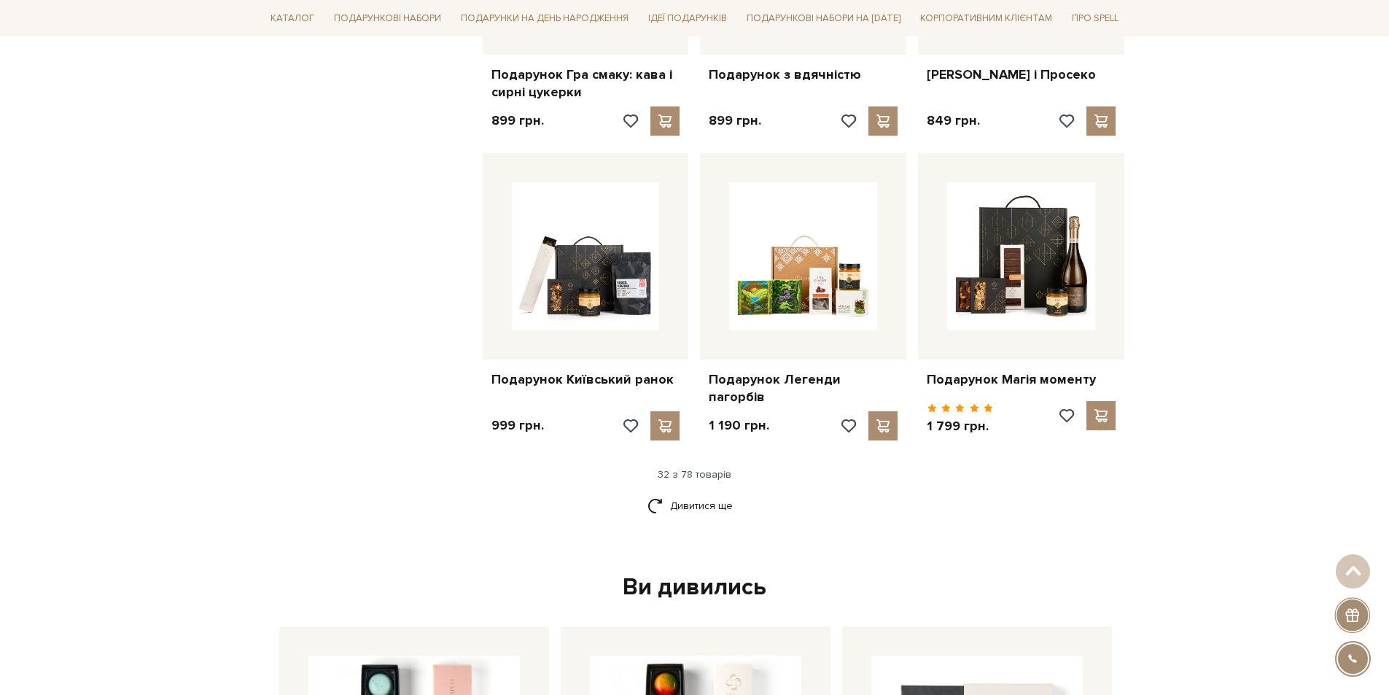
scroll to position [3208, 0]
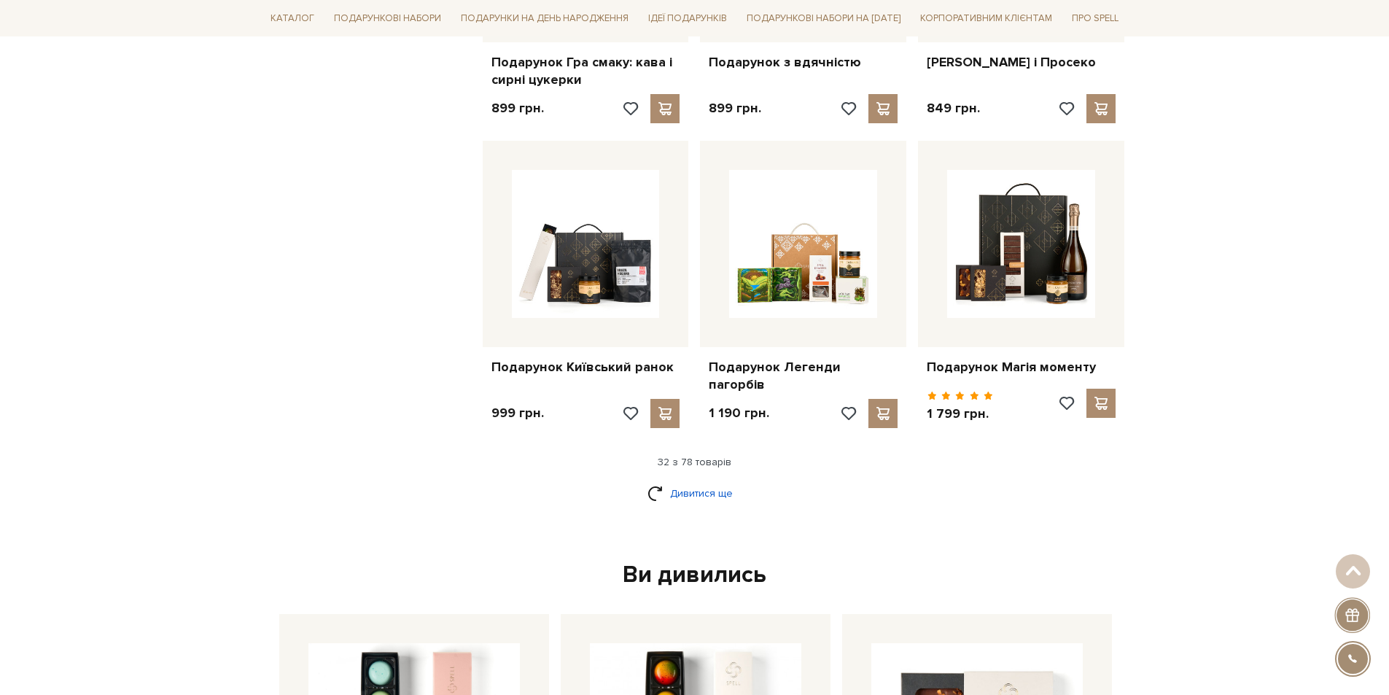
click at [677, 480] on link "Дивитися ще" at bounding box center [694, 493] width 95 height 26
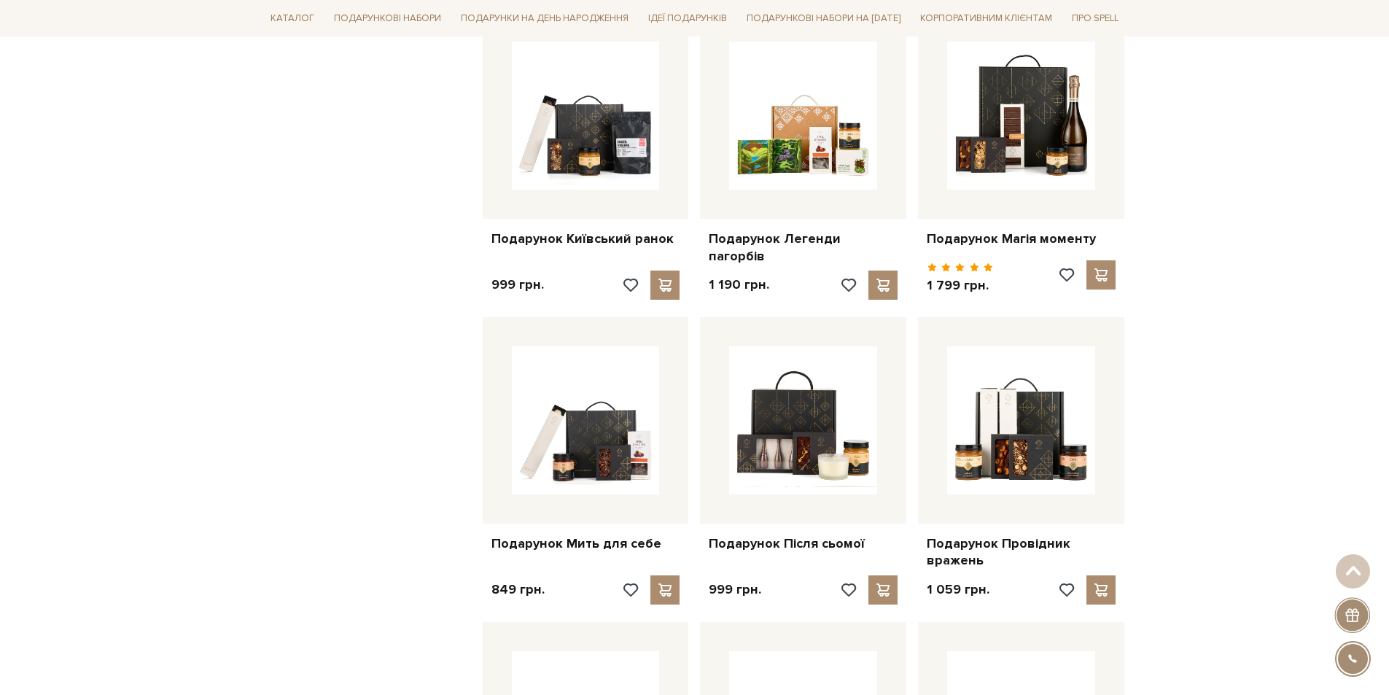
scroll to position [3572, 0]
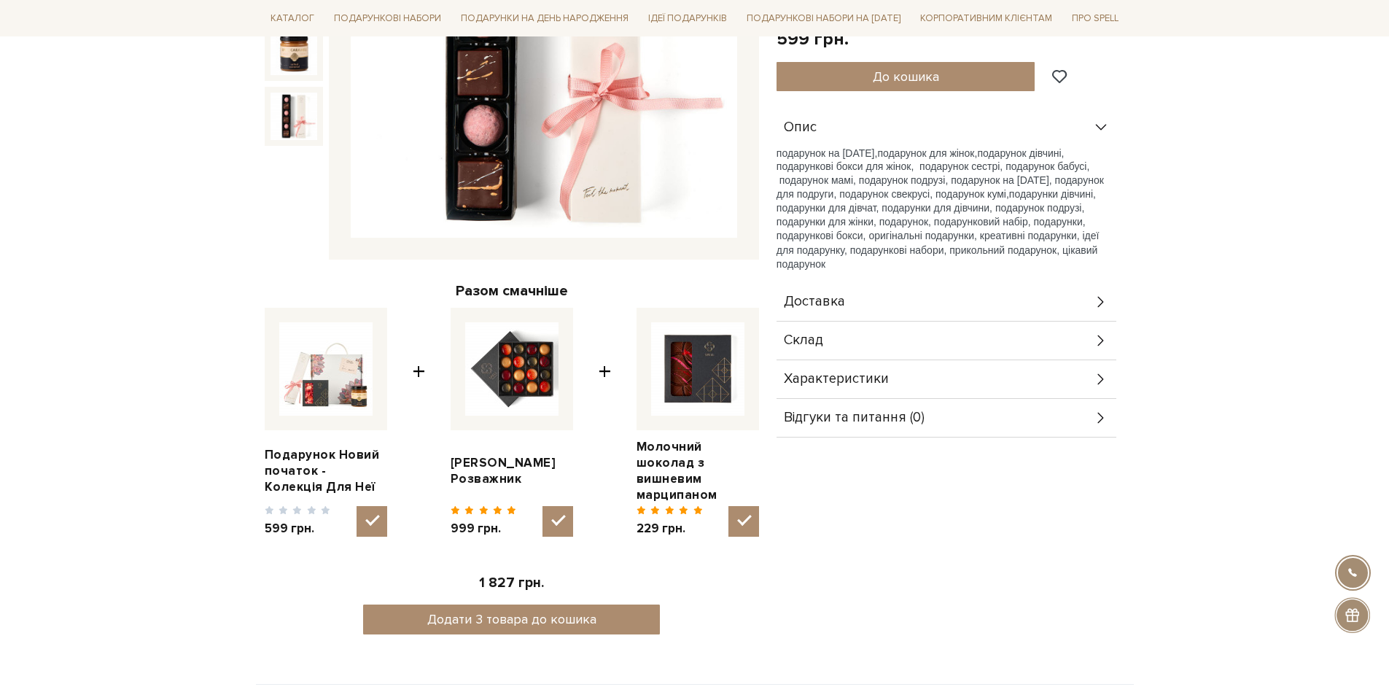
scroll to position [365, 0]
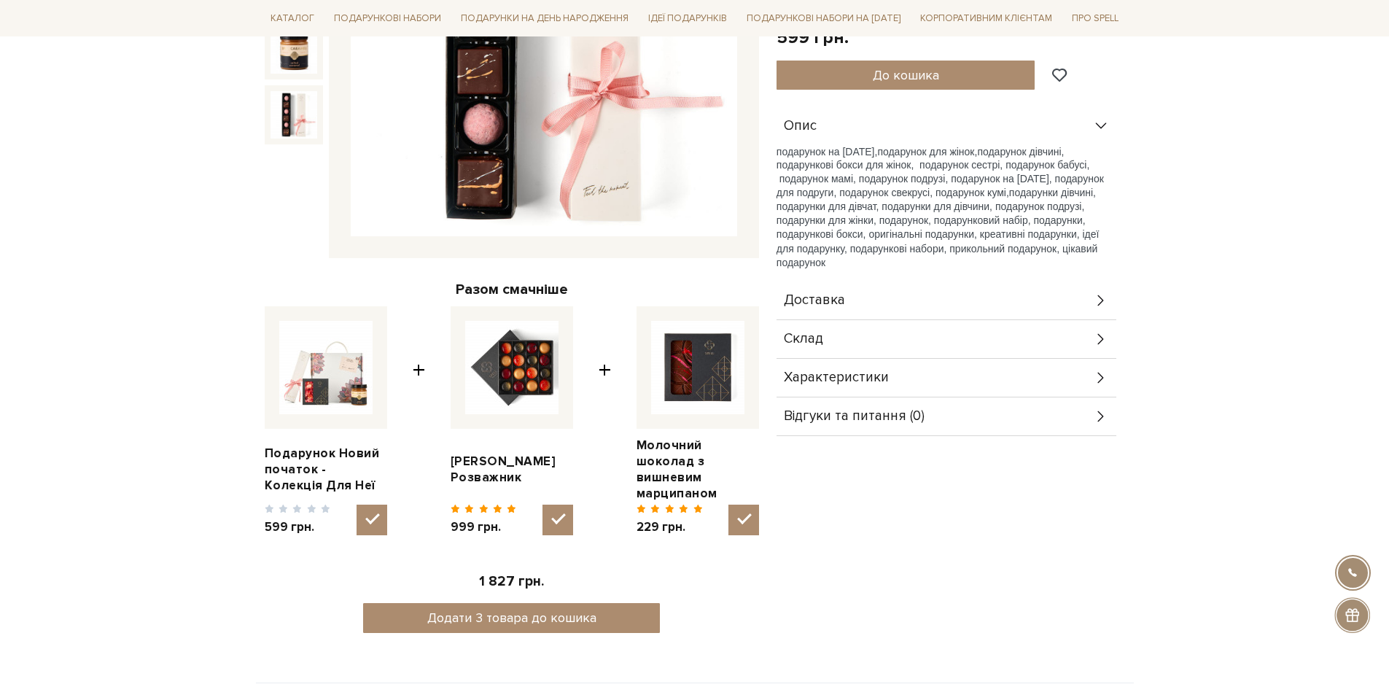
click at [990, 346] on div "Склад" at bounding box center [946, 339] width 340 height 38
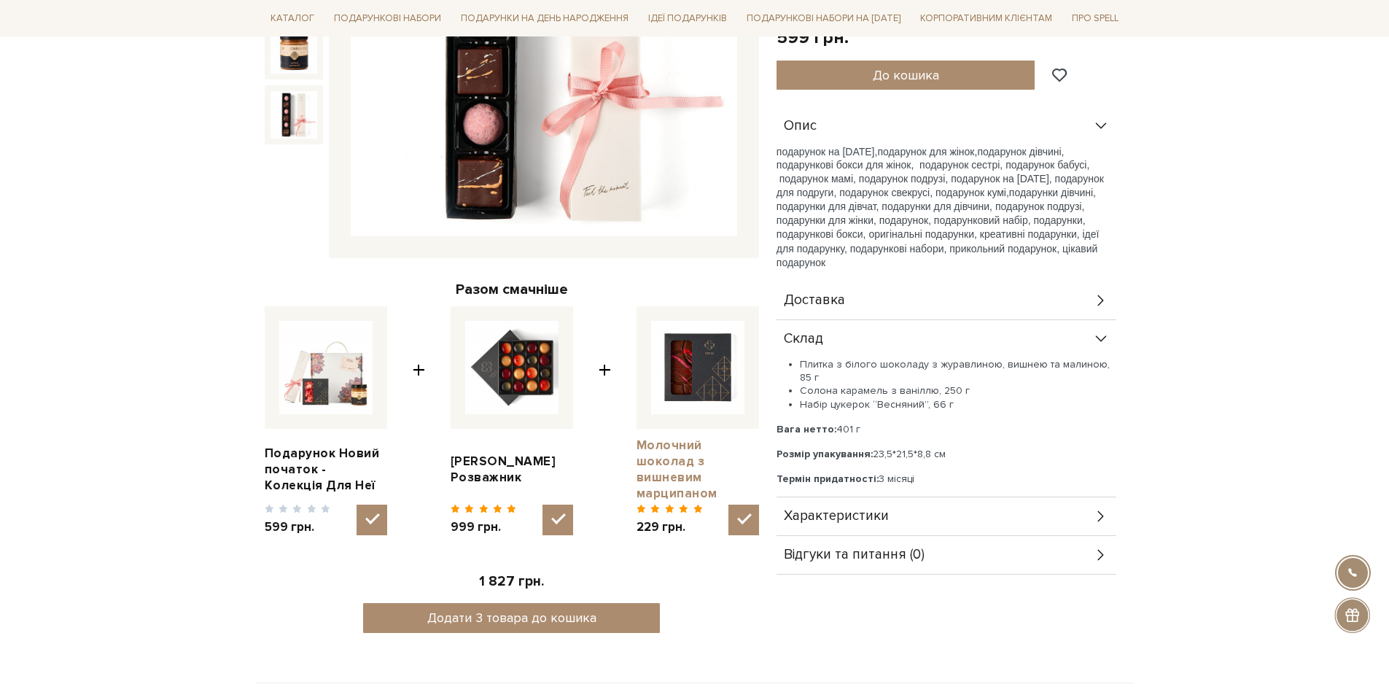
click at [652, 441] on link "Молочний шоколад з вишневим марципаном" at bounding box center [697, 469] width 122 height 64
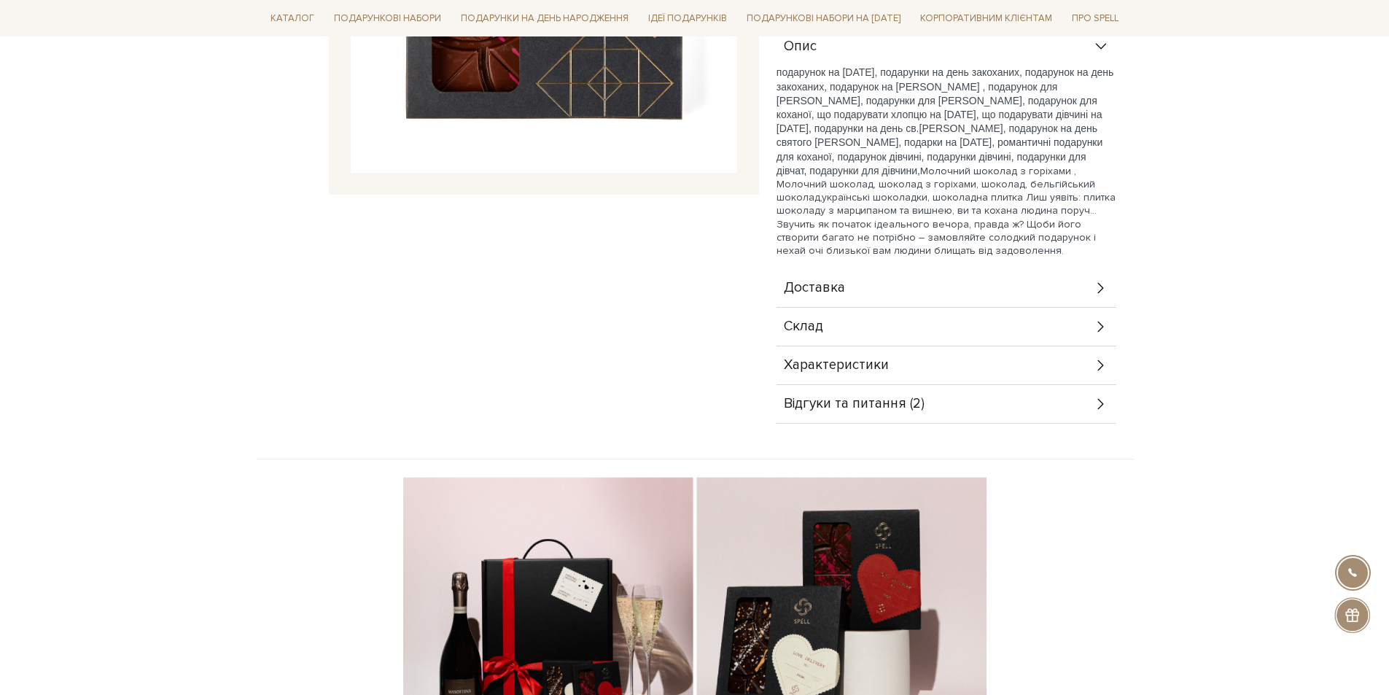
scroll to position [239, 0]
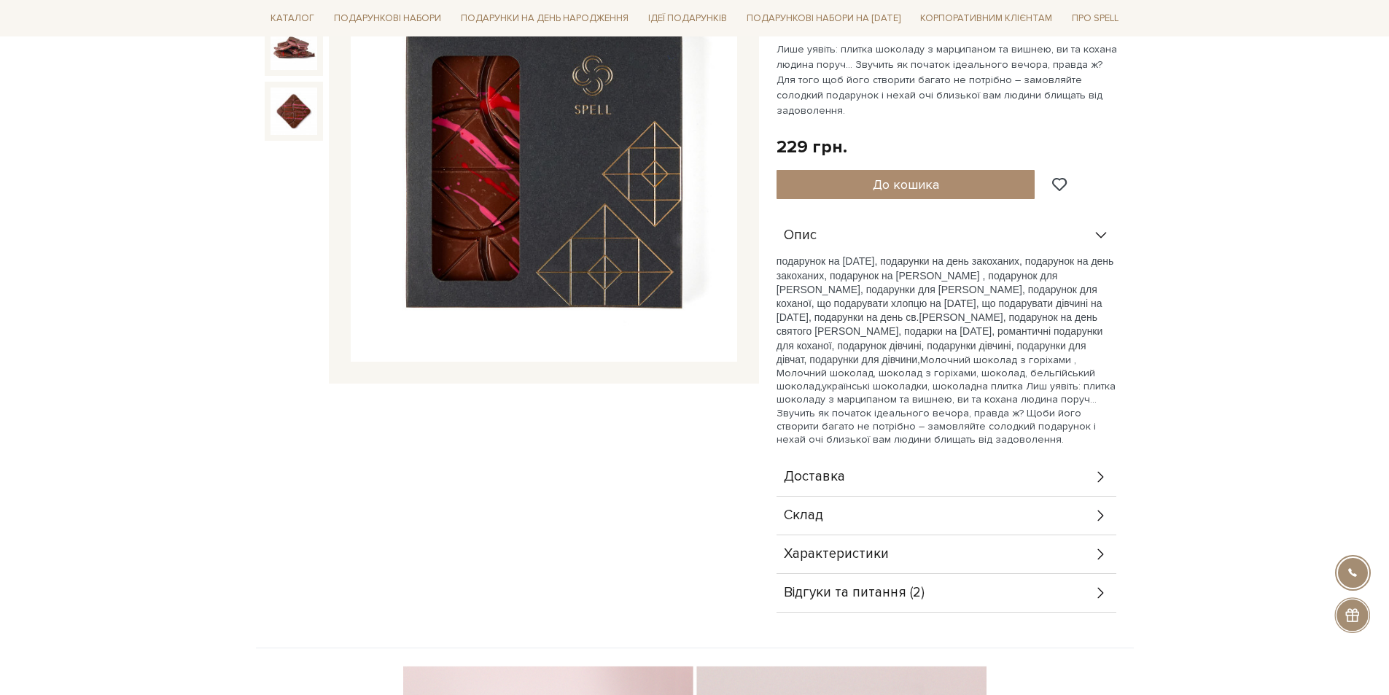
click at [1064, 585] on div "Відгуки та питання (2)" at bounding box center [946, 593] width 340 height 38
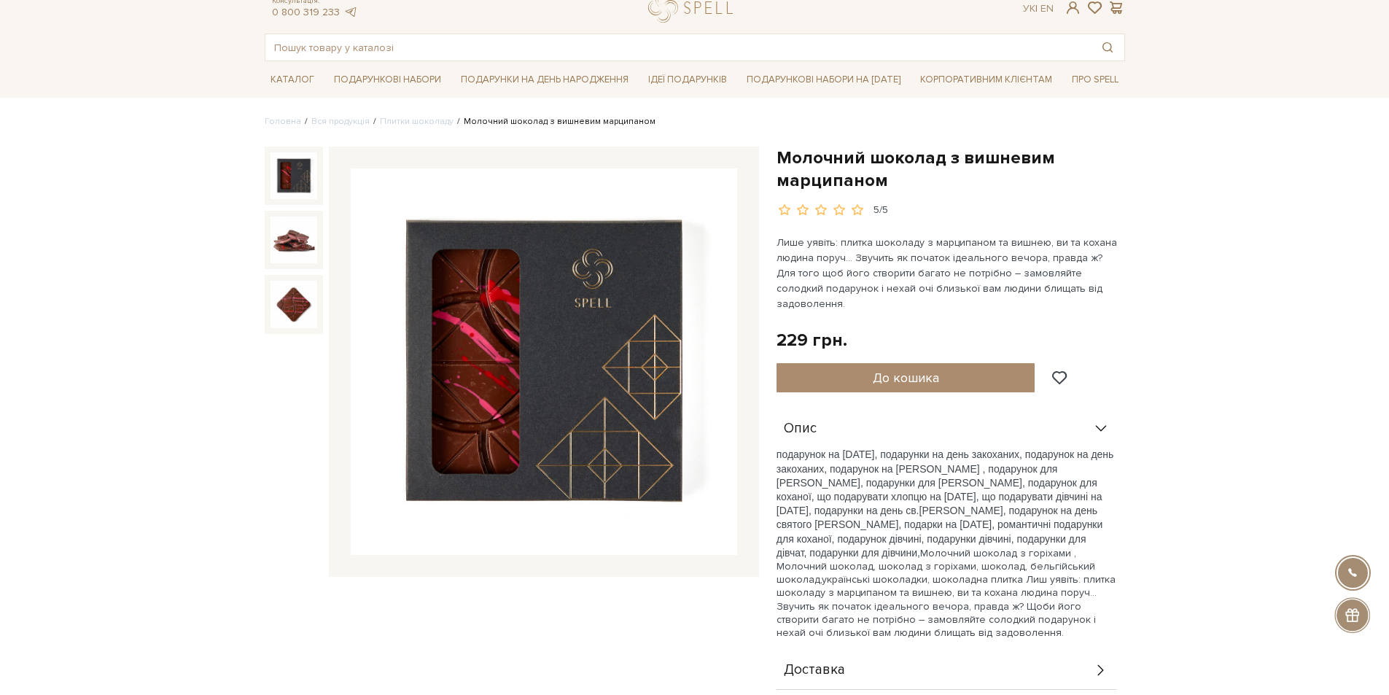
scroll to position [20, 0]
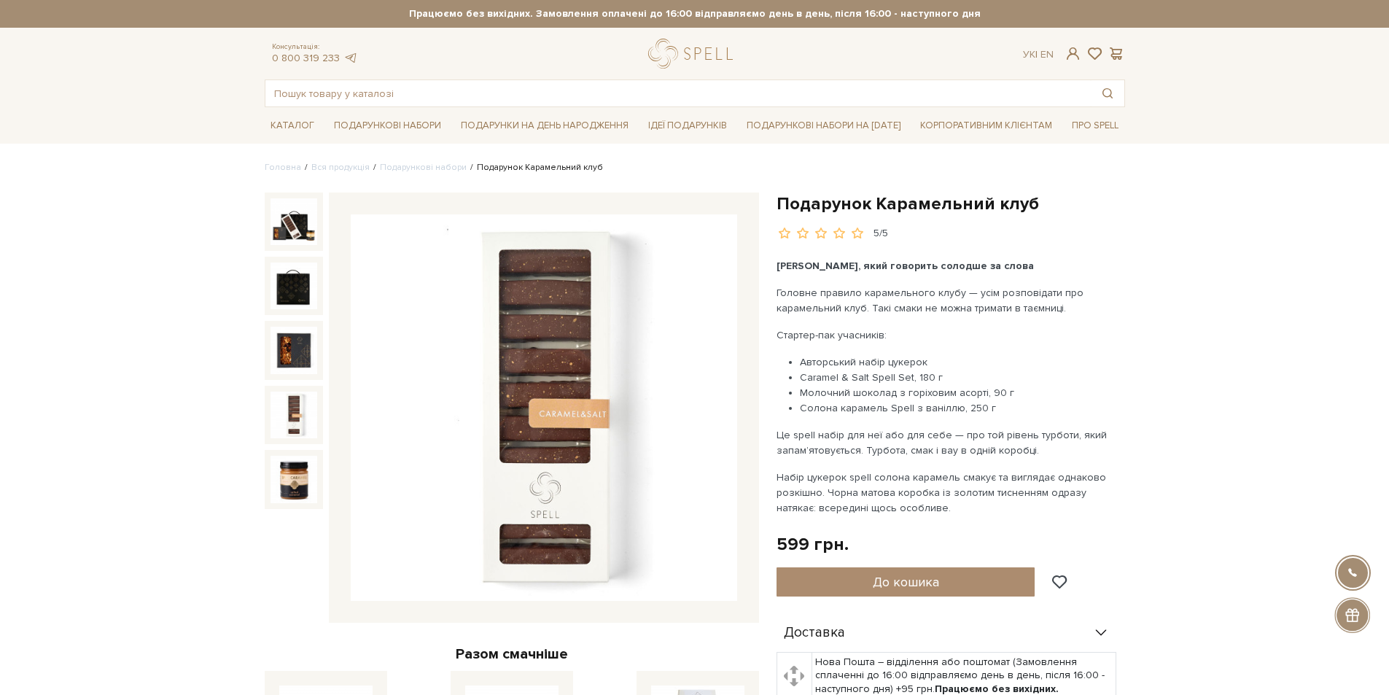
click at [282, 398] on img at bounding box center [293, 414] width 47 height 47
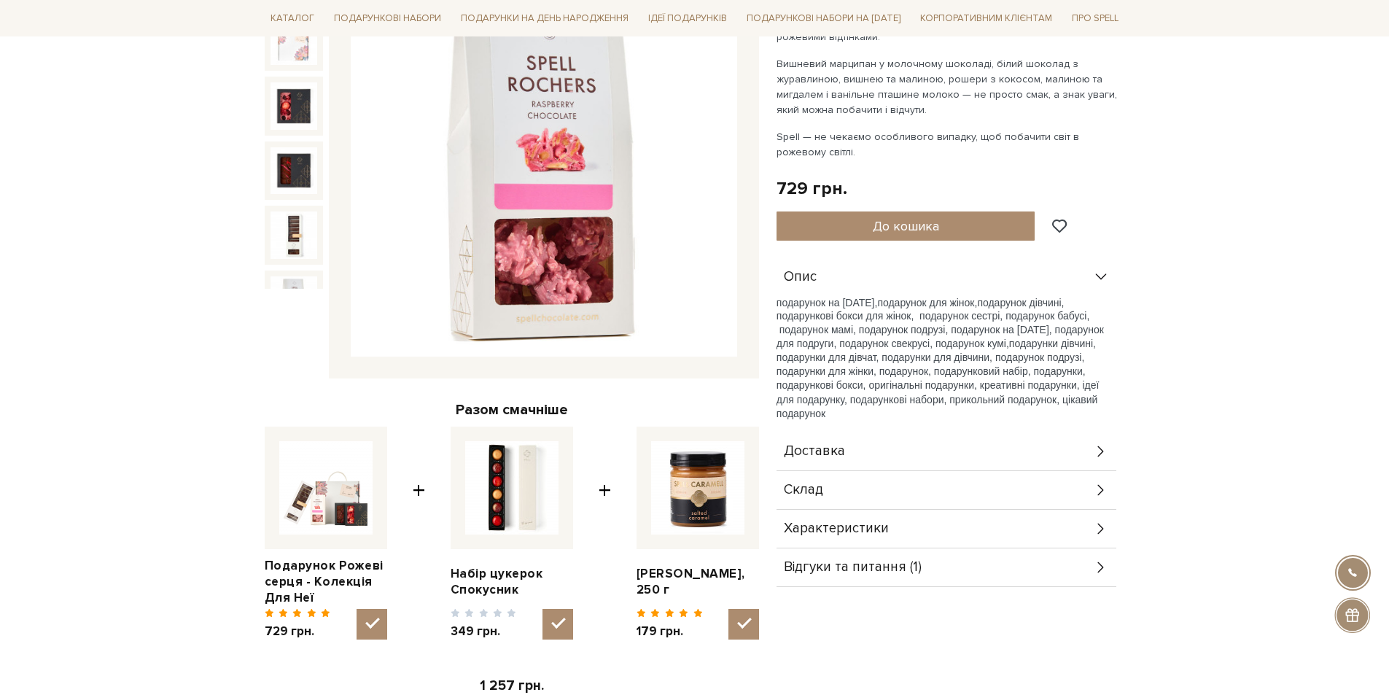
scroll to position [292, 0]
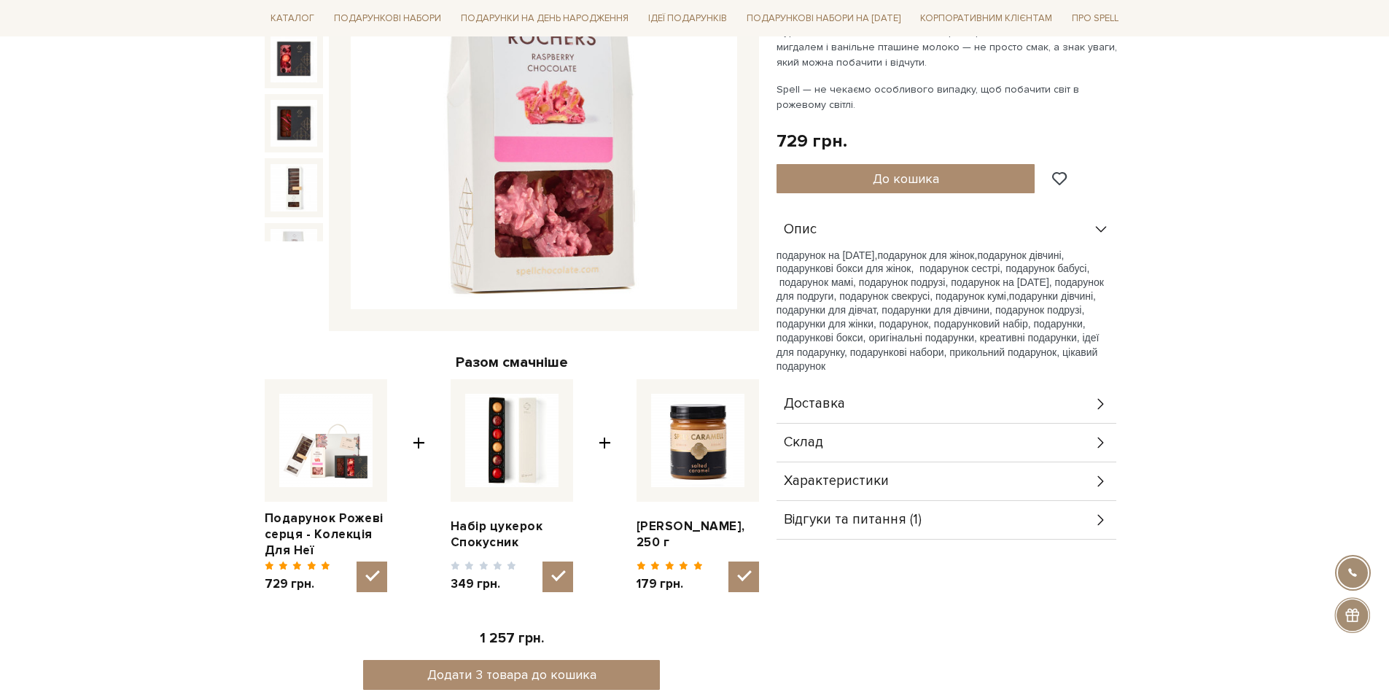
click at [938, 514] on div "Відгуки та питання (1)" at bounding box center [946, 520] width 340 height 38
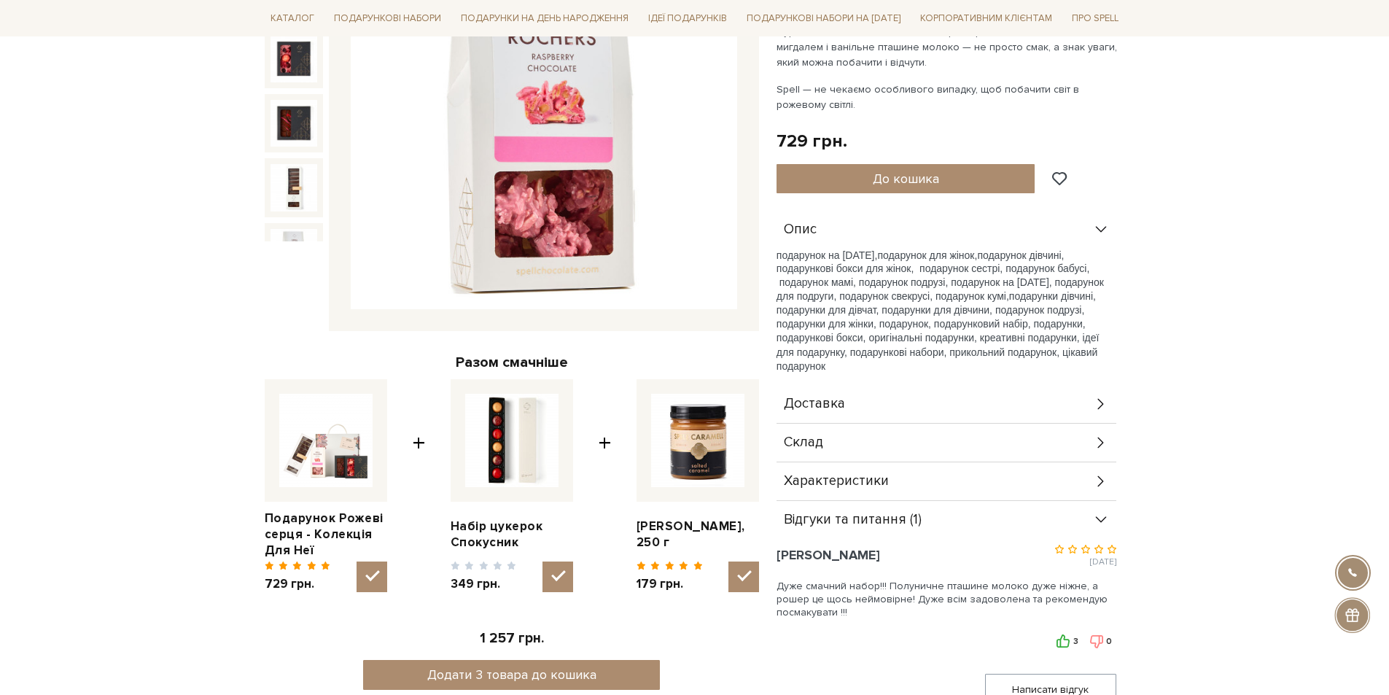
click at [1086, 453] on div "Склад" at bounding box center [946, 443] width 340 height 38
